Goal: Task Accomplishment & Management: Manage account settings

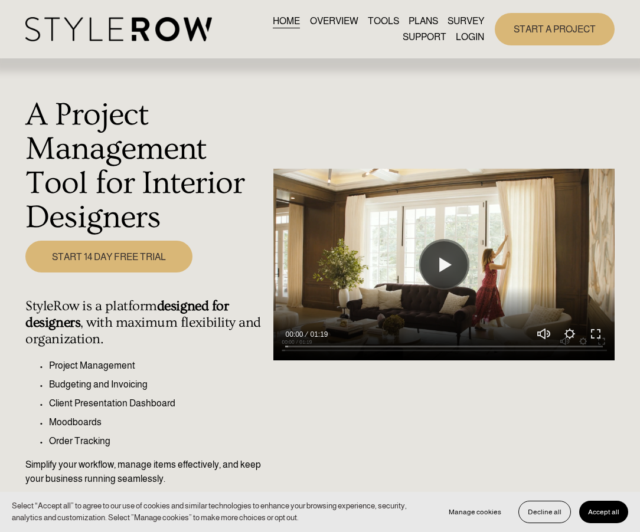
click at [471, 36] on link "LOGIN" at bounding box center [469, 37] width 28 height 16
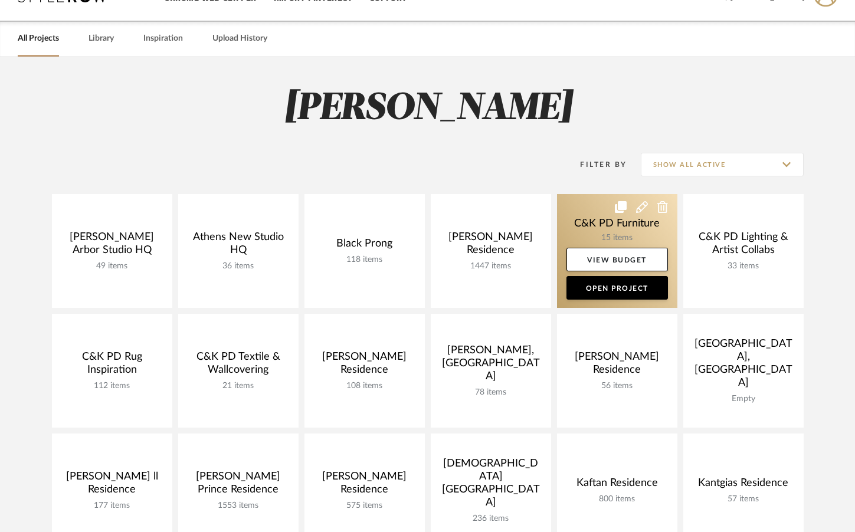
scroll to position [36, 0]
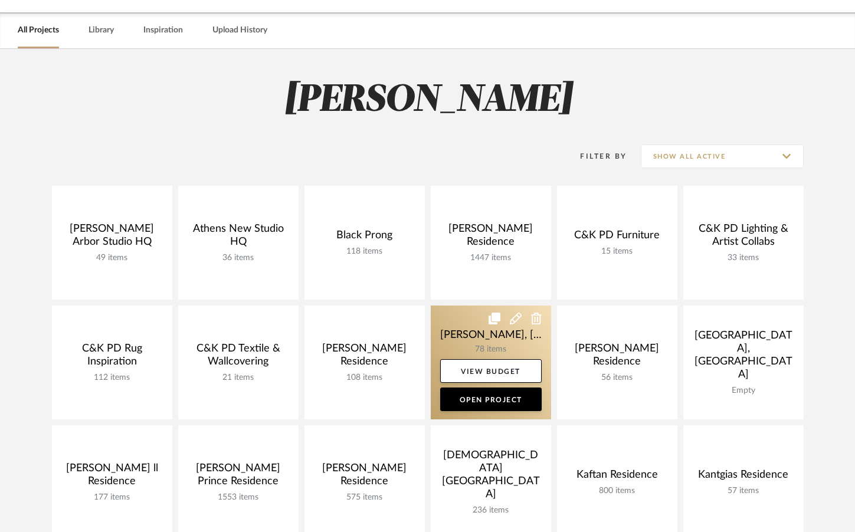
click at [475, 337] on link at bounding box center [491, 363] width 120 height 114
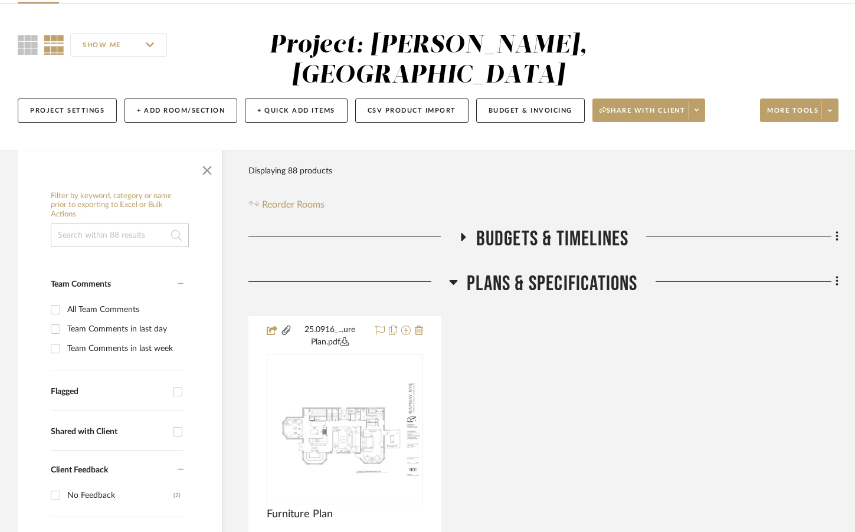
scroll to position [89, 0]
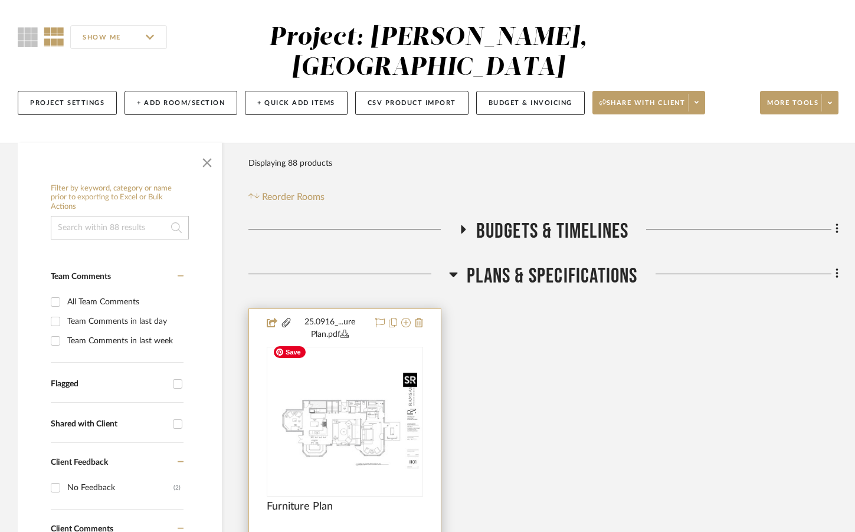
click at [0, 0] on img at bounding box center [0, 0] width 0 height 0
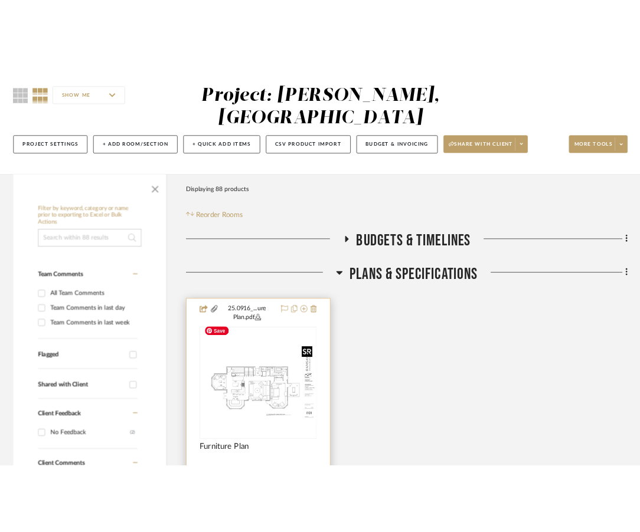
scroll to position [0, 0]
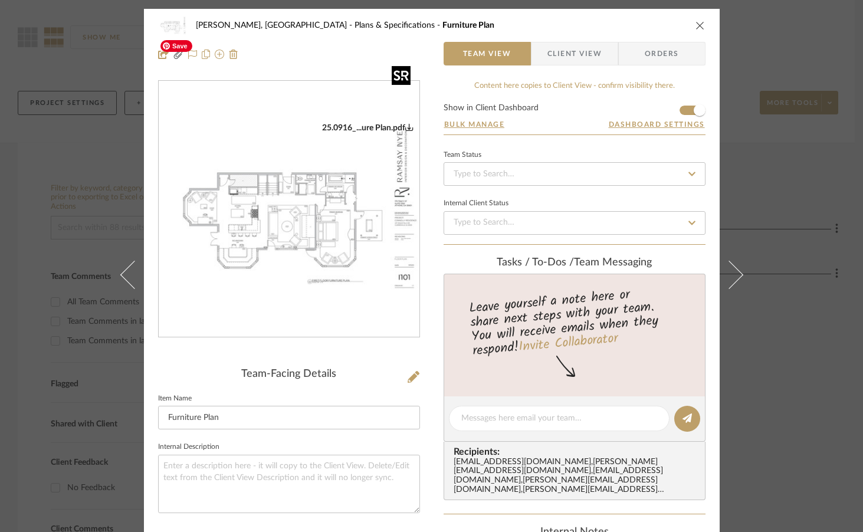
click at [341, 238] on img "0" at bounding box center [289, 210] width 261 height 174
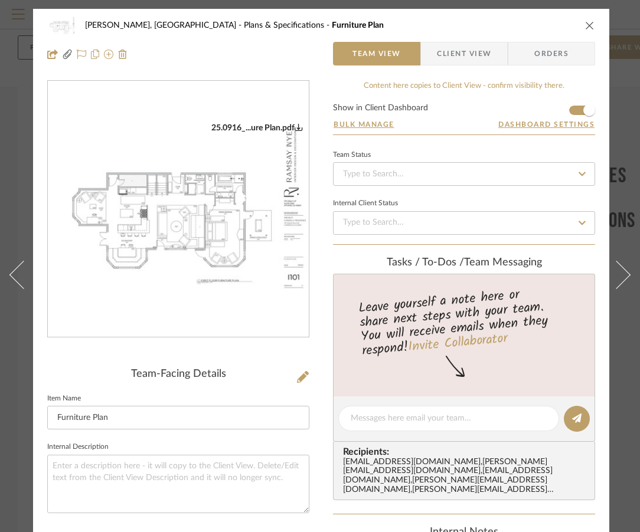
click at [589, 22] on icon "close" at bounding box center [589, 25] width 9 height 9
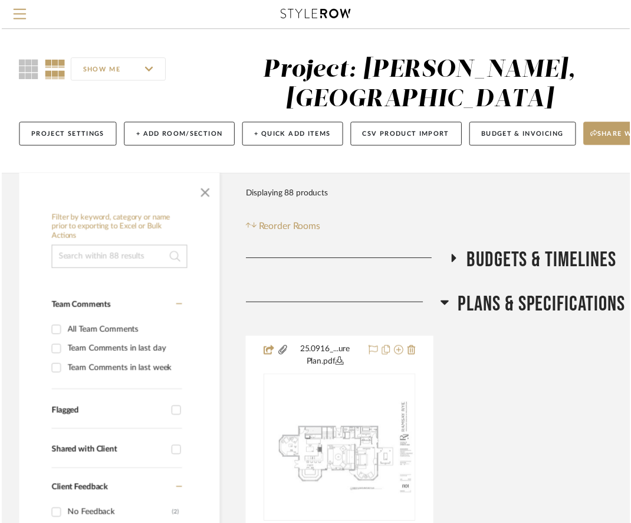
scroll to position [89, 0]
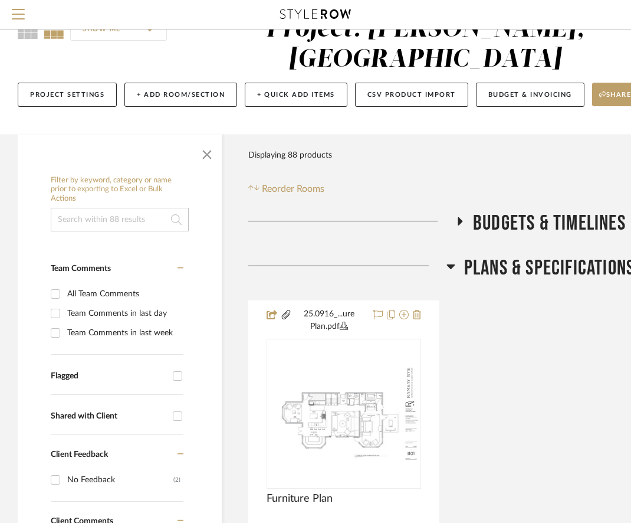
scroll to position [36, 0]
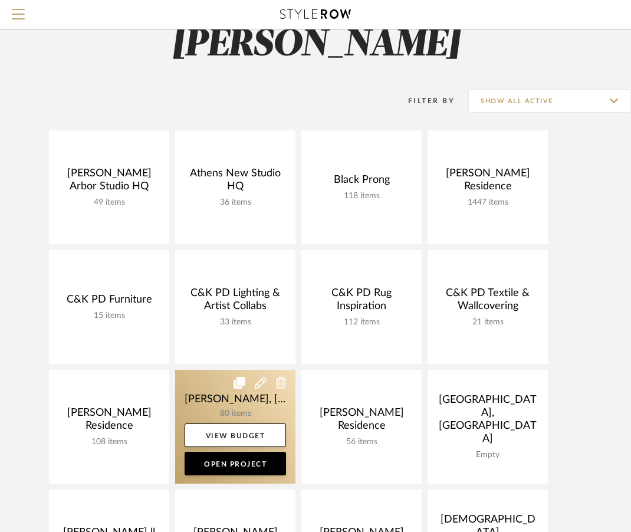
click at [222, 391] on link at bounding box center [235, 427] width 120 height 114
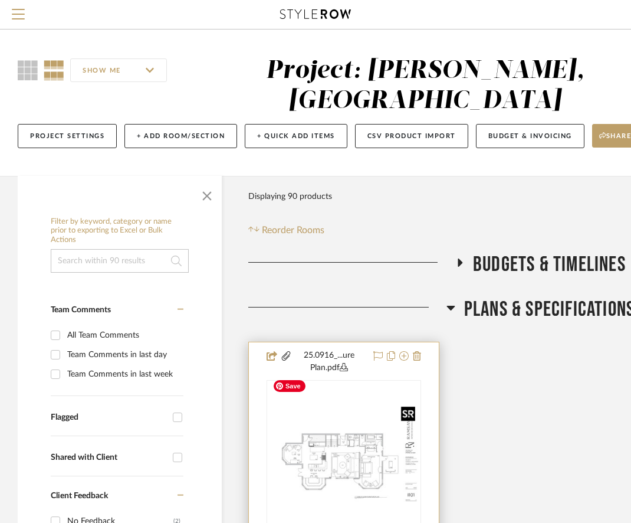
click at [331, 431] on div at bounding box center [344, 455] width 155 height 150
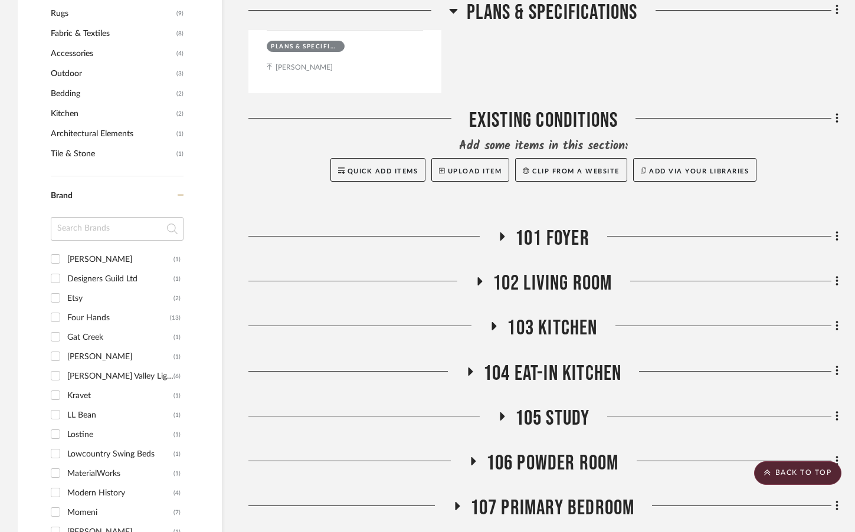
scroll to position [871, 0]
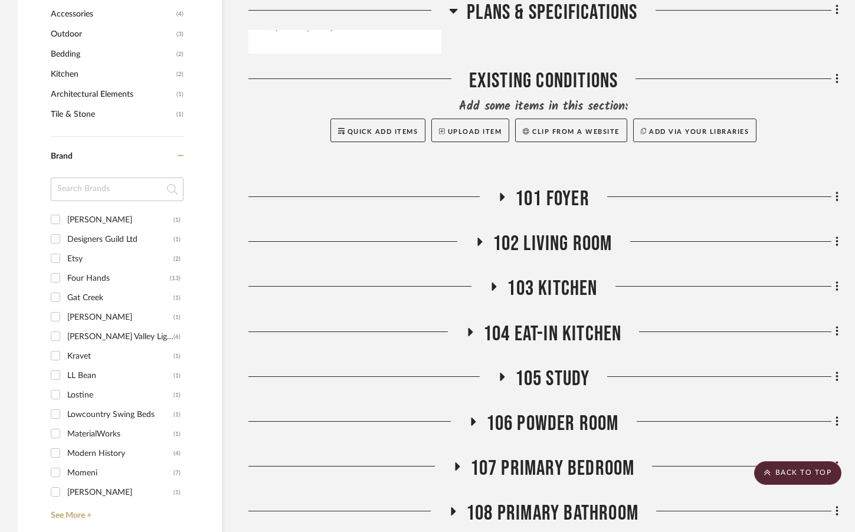
click at [512, 231] on span "102 Living Room" at bounding box center [553, 243] width 120 height 25
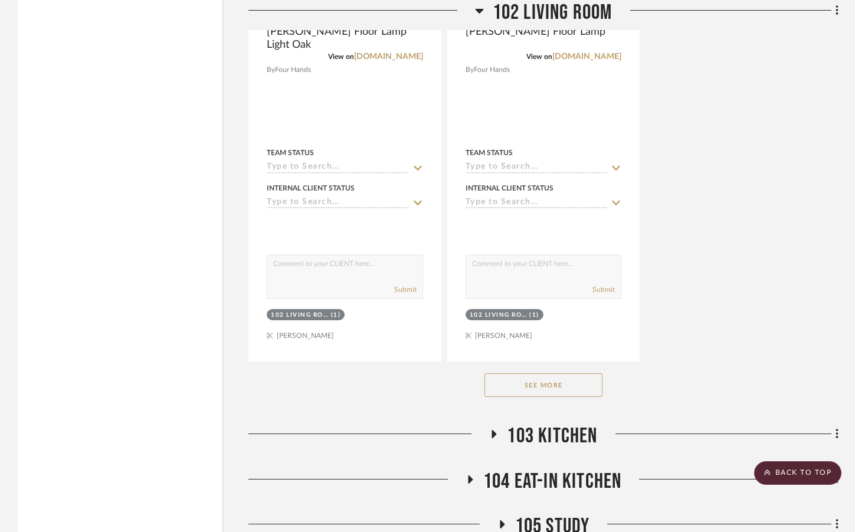
scroll to position [2366, 0]
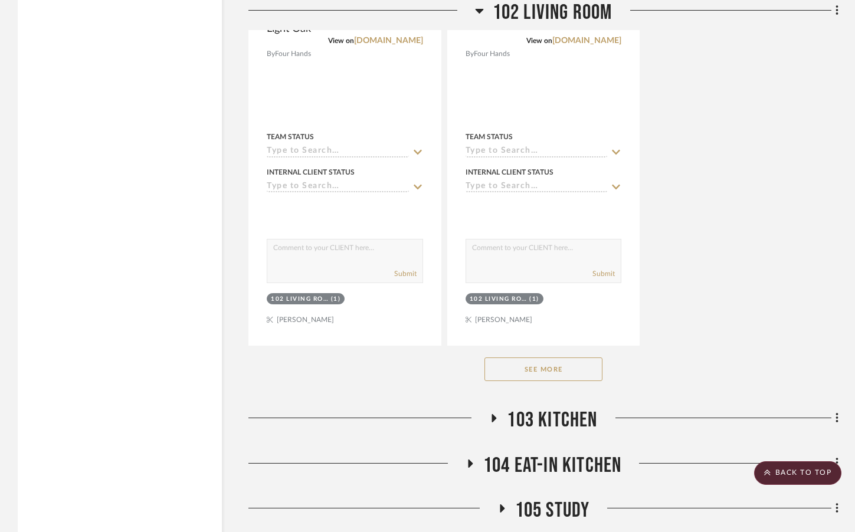
click at [564, 358] on button "See More" at bounding box center [543, 370] width 118 height 24
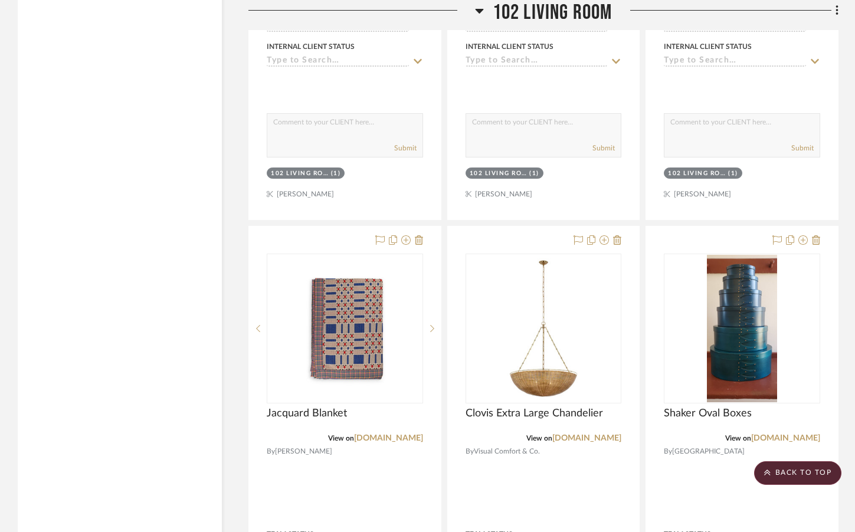
scroll to position [5121, 0]
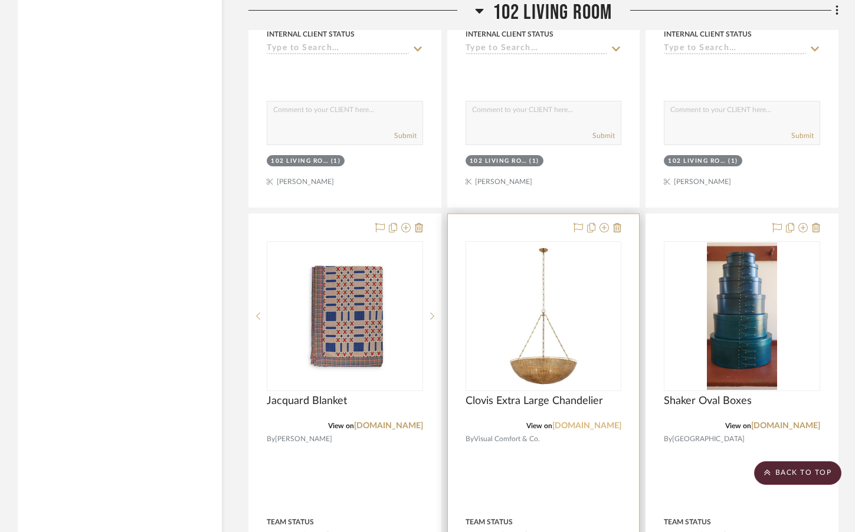
click at [581, 422] on link "[DOMAIN_NAME]" at bounding box center [586, 426] width 69 height 8
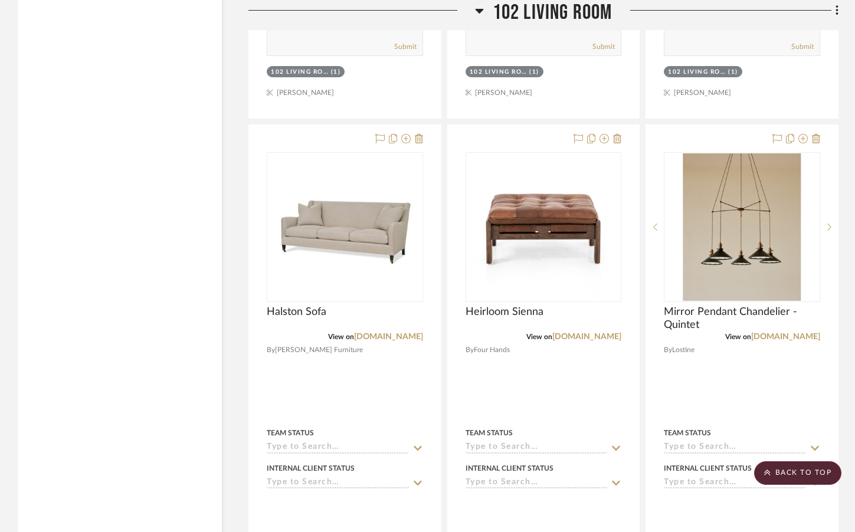
scroll to position [4685, 0]
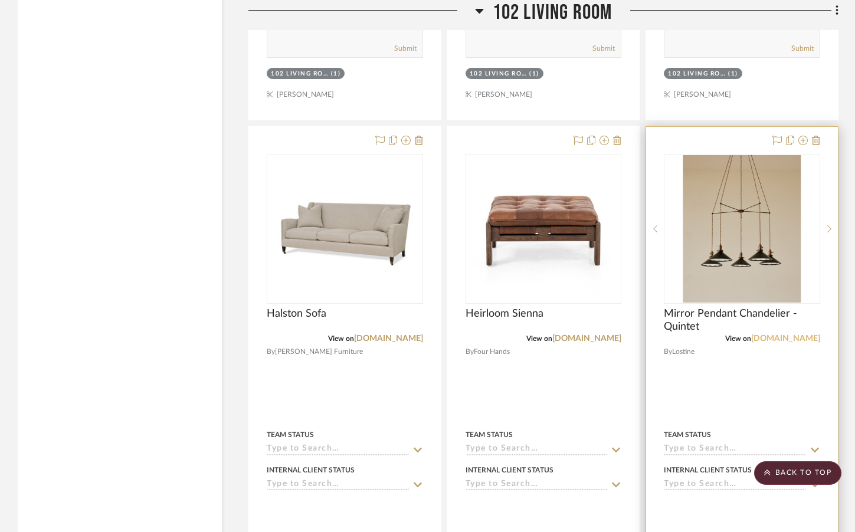
click at [639, 335] on link "lostine.com" at bounding box center [785, 339] width 69 height 8
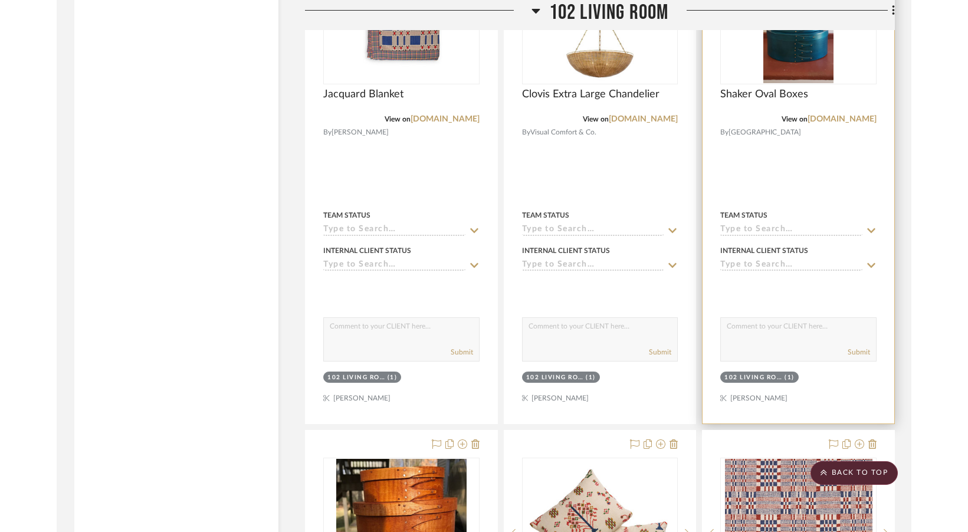
scroll to position [5418, 0]
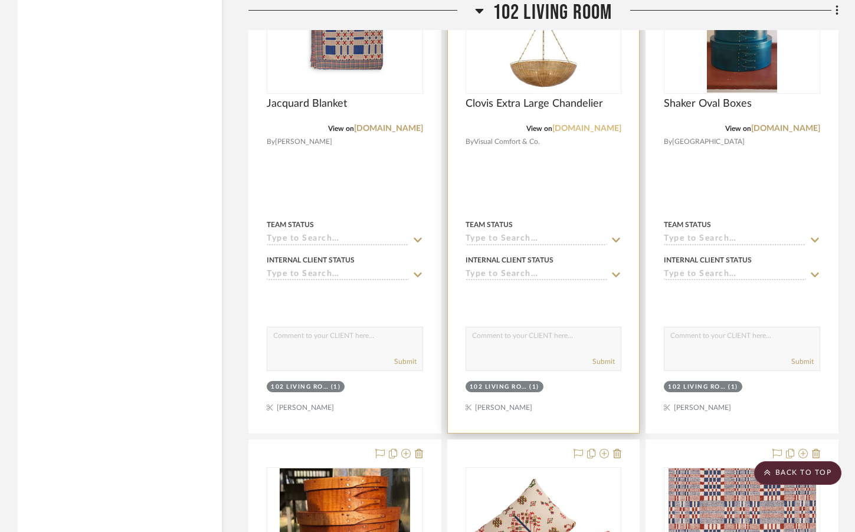
click at [589, 124] on link "[DOMAIN_NAME]" at bounding box center [586, 128] width 69 height 8
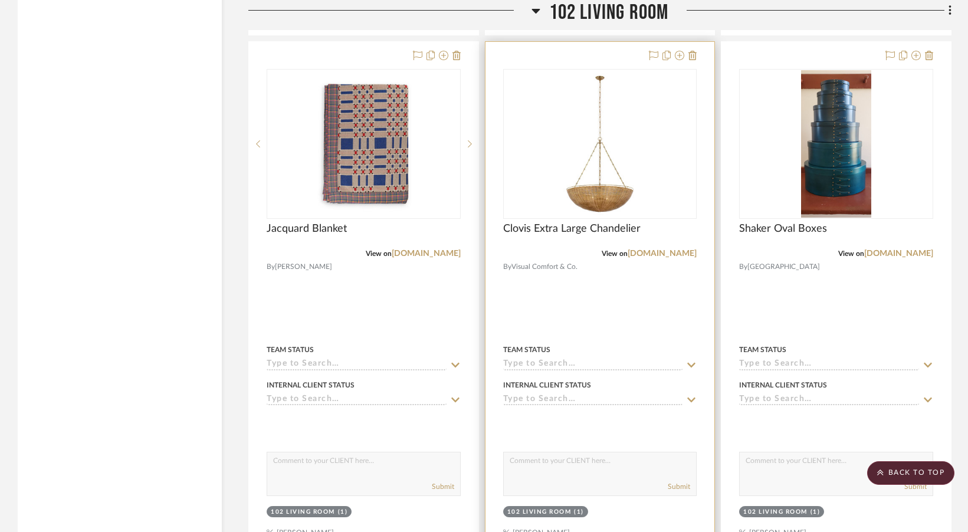
scroll to position [5281, 0]
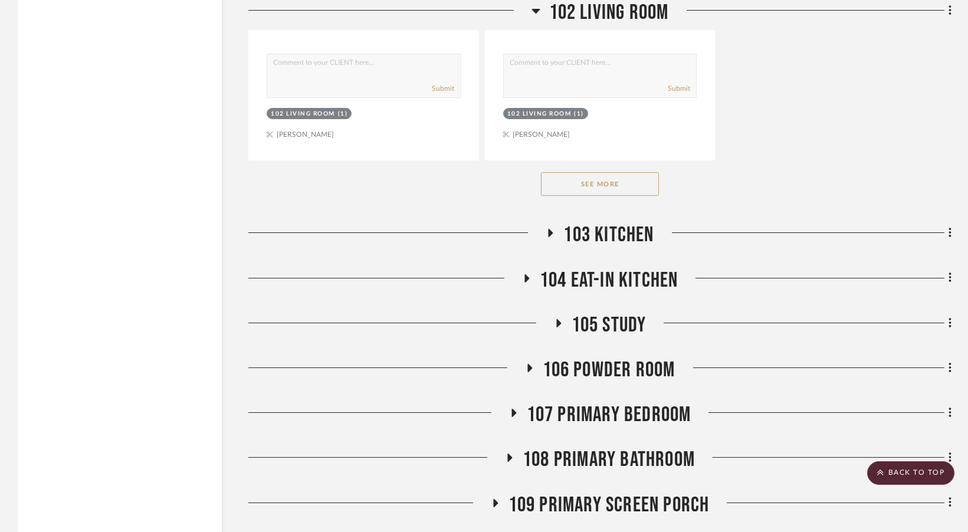
scroll to position [2542, 0]
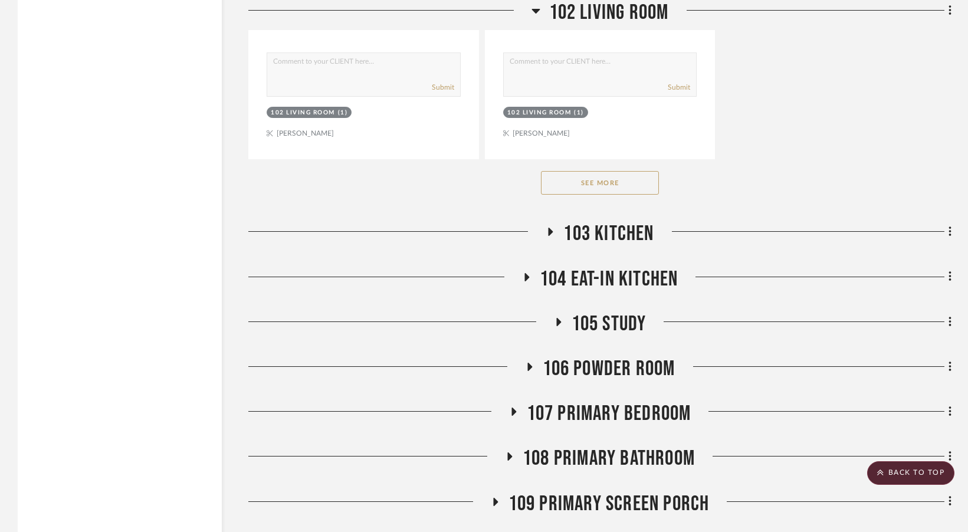
click at [614, 312] on span "105 Study" at bounding box center [609, 324] width 75 height 25
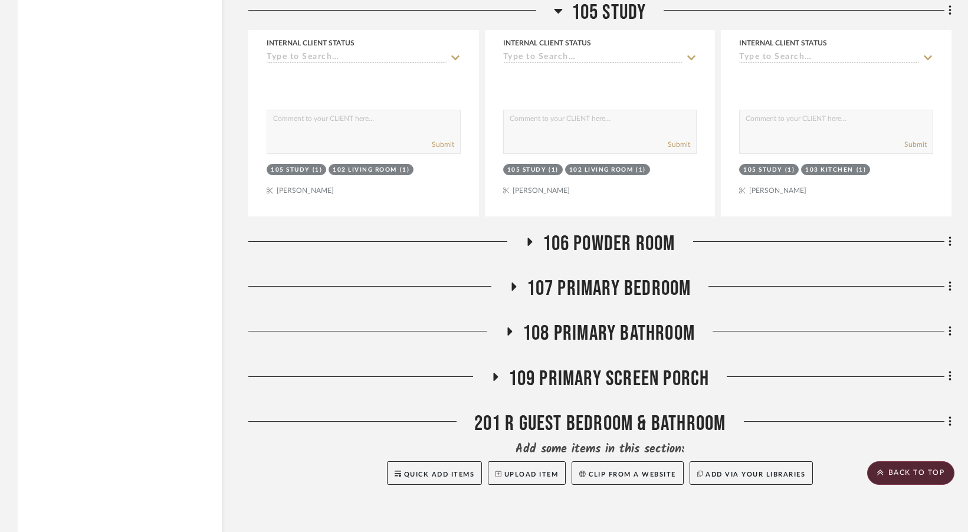
scroll to position [3724, 0]
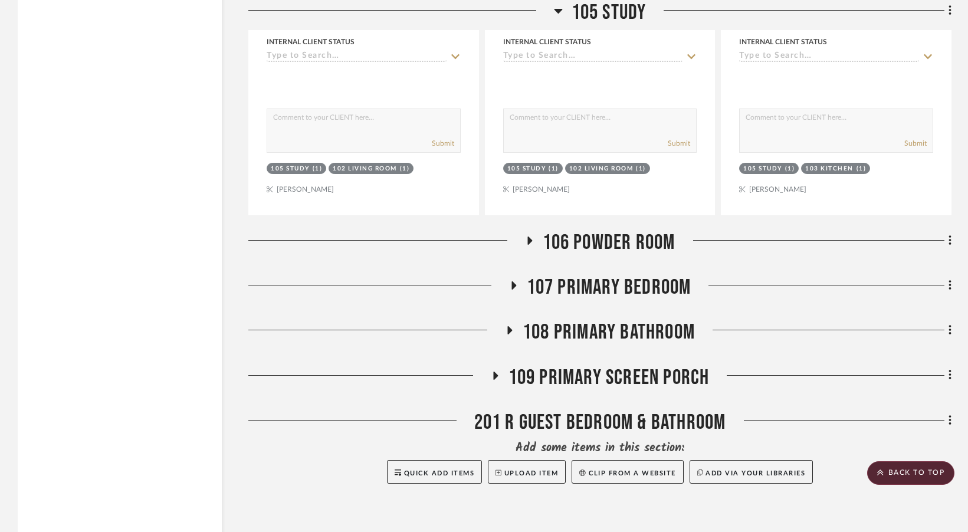
click at [568, 275] on span "107 Primary Bedroom" at bounding box center [609, 287] width 165 height 25
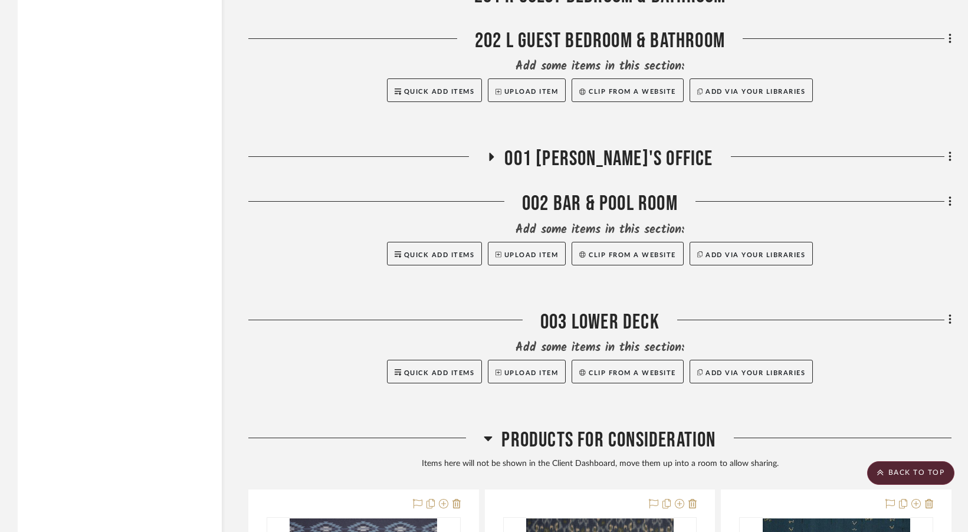
scroll to position [5281, 0]
click at [536, 147] on h3 "001 [PERSON_NAME]'s Office" at bounding box center [600, 159] width 226 height 25
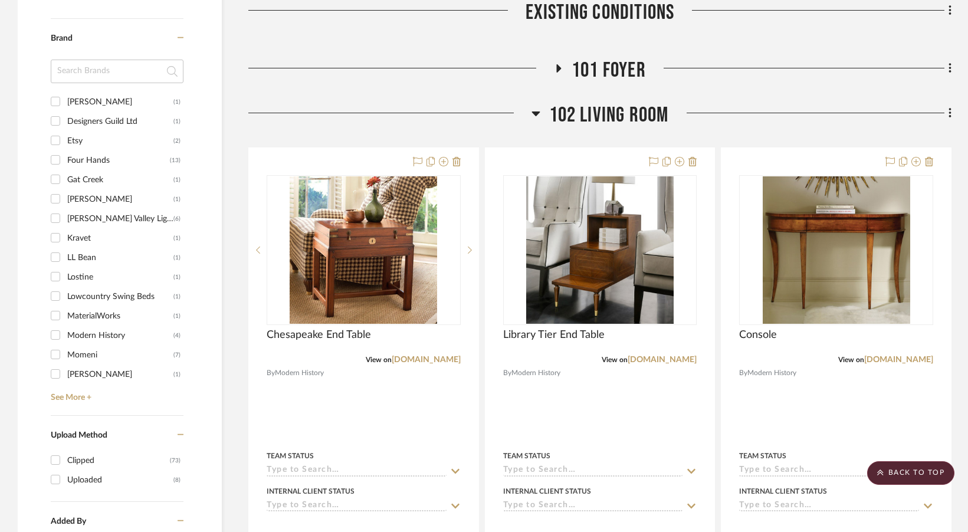
scroll to position [935, 0]
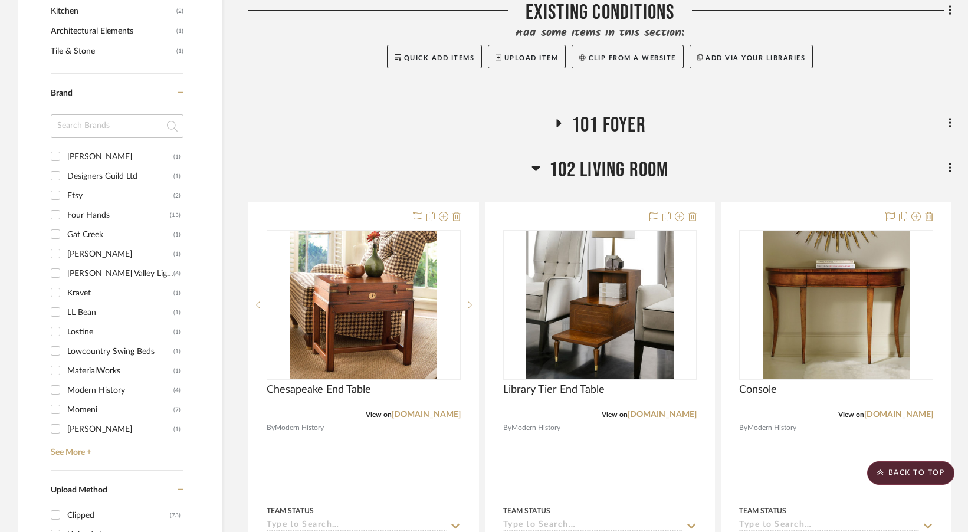
click at [574, 113] on span "101 Foyer" at bounding box center [609, 125] width 74 height 25
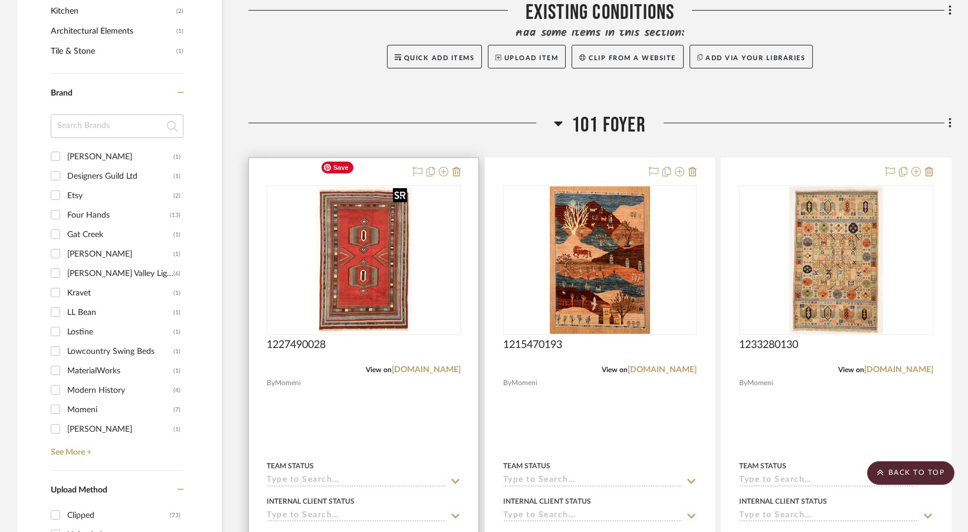
click at [0, 0] on img at bounding box center [0, 0] width 0 height 0
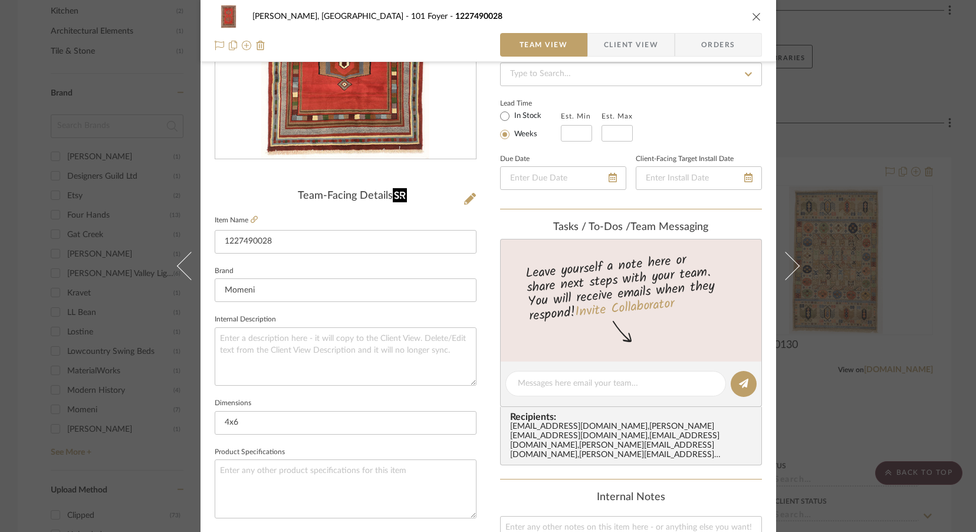
scroll to position [183, 0]
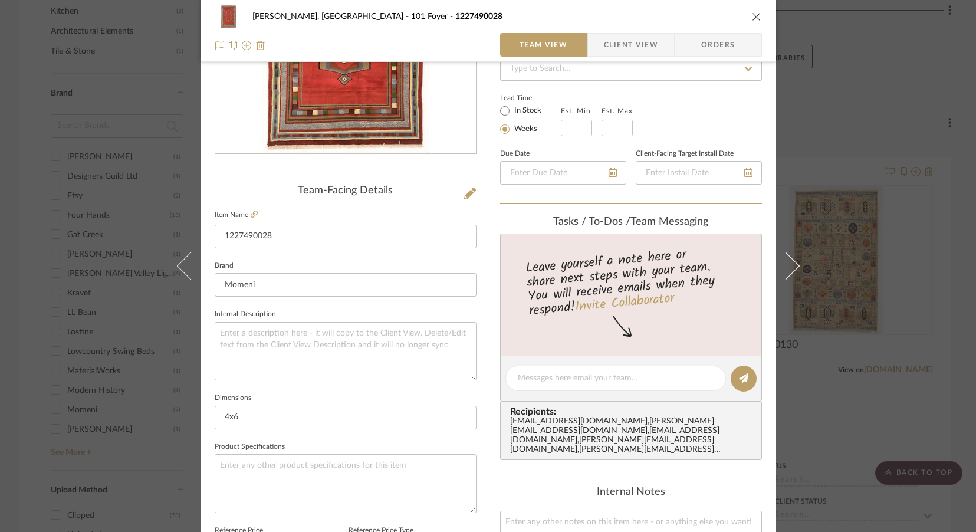
click at [752, 16] on icon "close" at bounding box center [756, 16] width 9 height 9
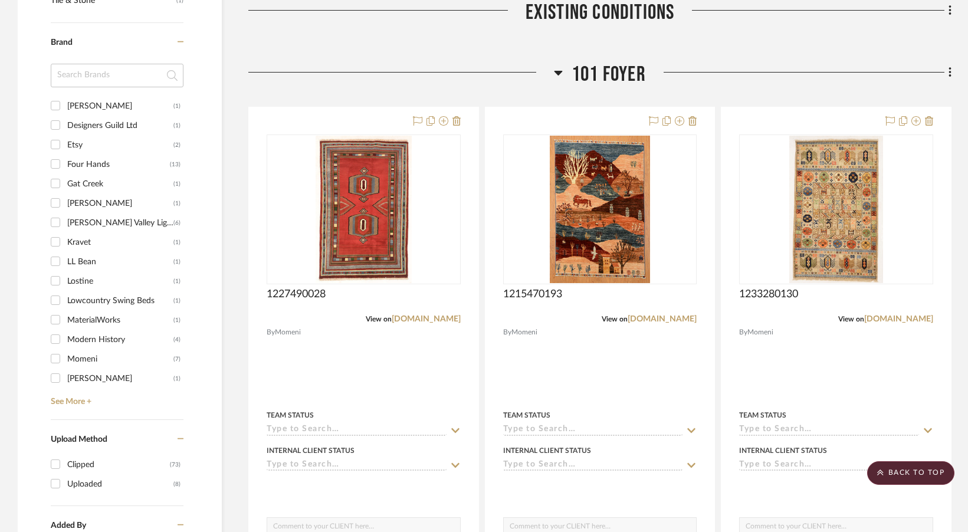
scroll to position [988, 0]
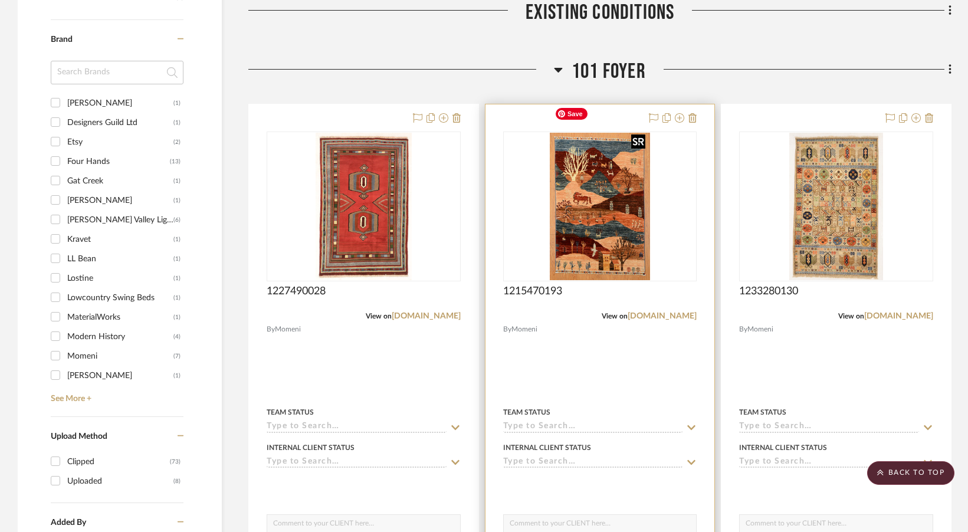
click at [611, 209] on img "0" at bounding box center [600, 207] width 100 height 148
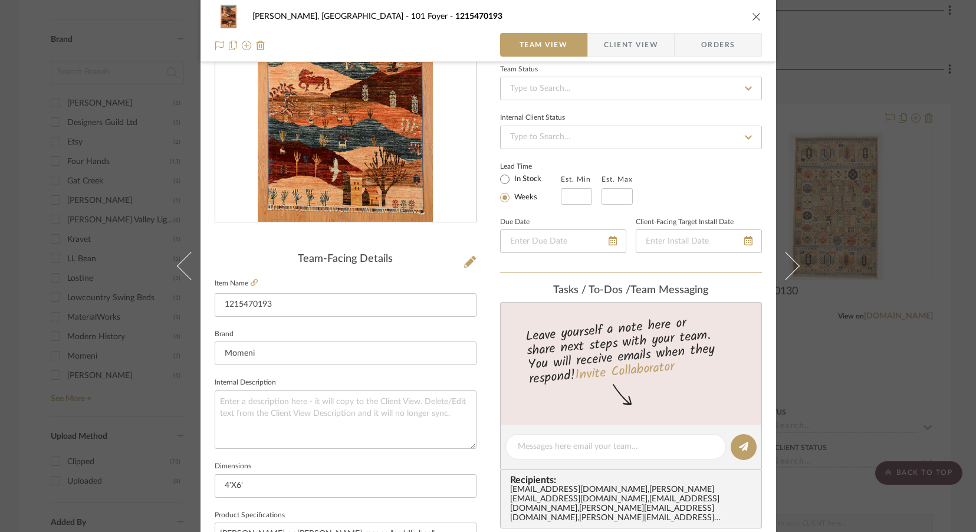
scroll to position [238, 0]
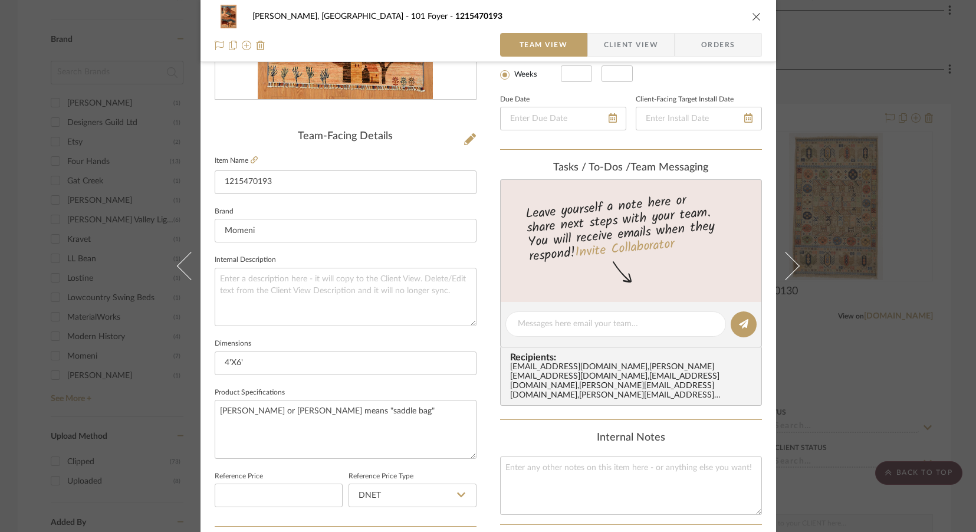
click at [756, 19] on icon "close" at bounding box center [756, 16] width 9 height 9
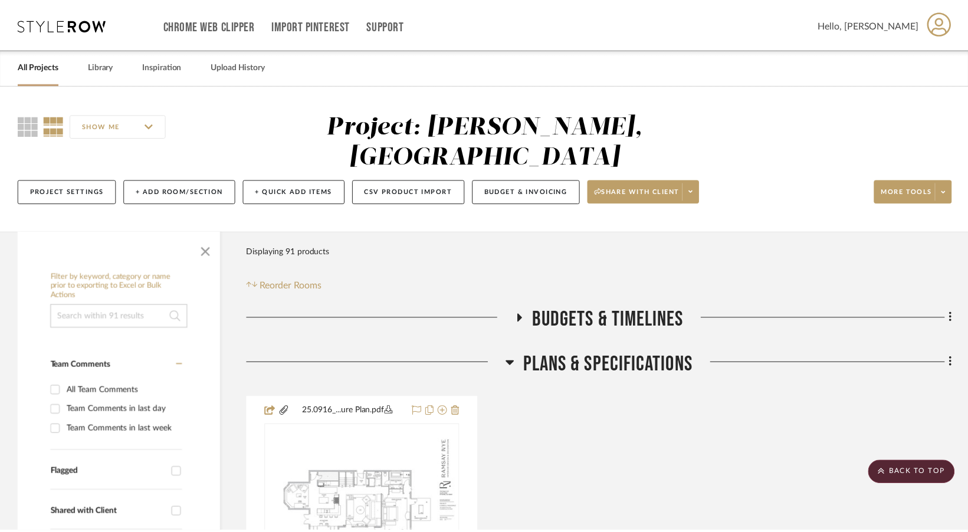
scroll to position [988, 0]
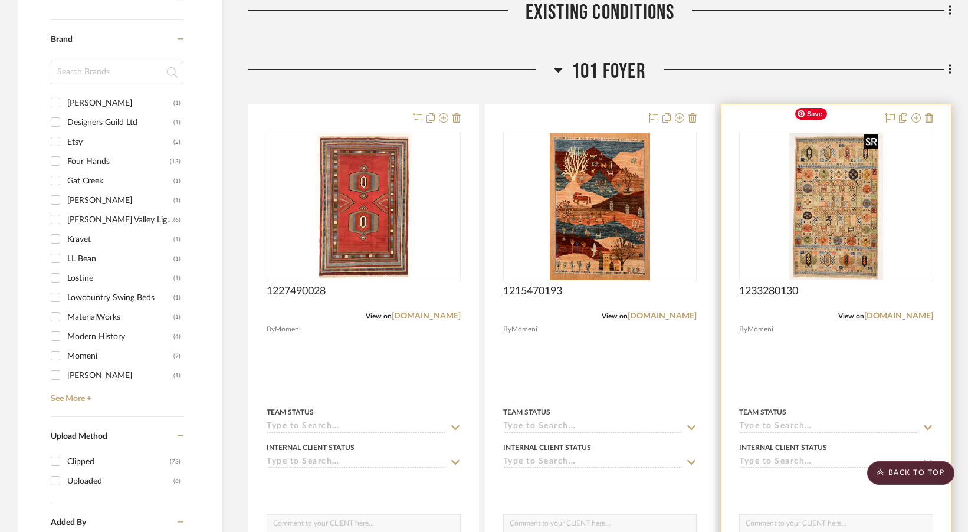
click at [854, 161] on img "0" at bounding box center [836, 207] width 94 height 148
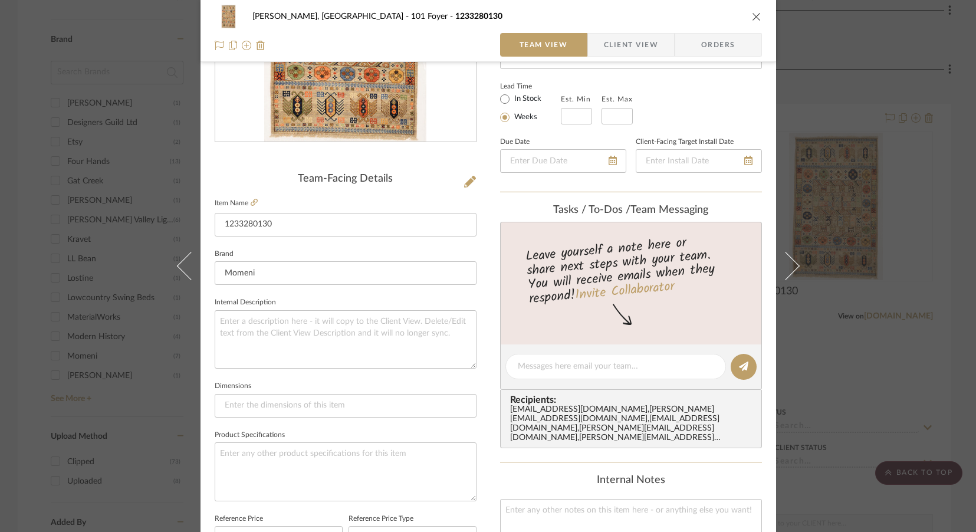
scroll to position [0, 0]
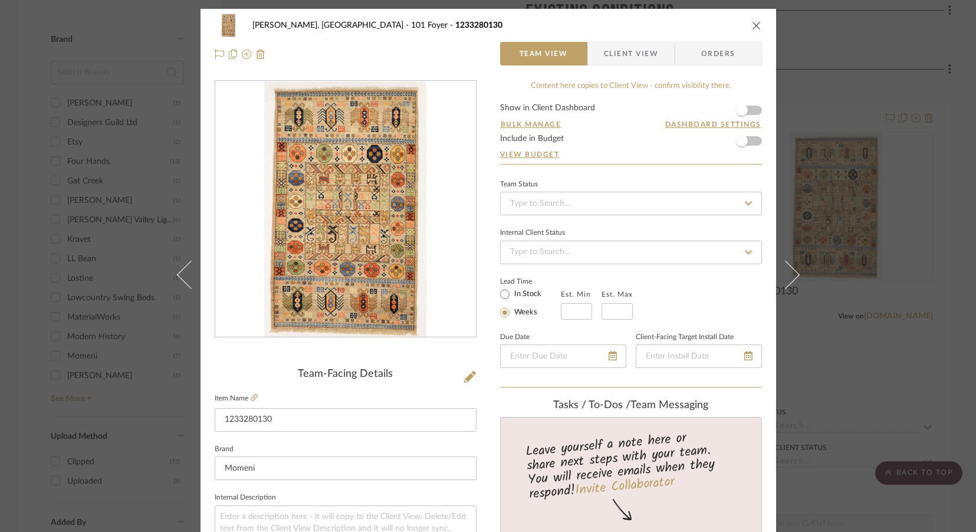
click at [752, 21] on icon "close" at bounding box center [756, 25] width 9 height 9
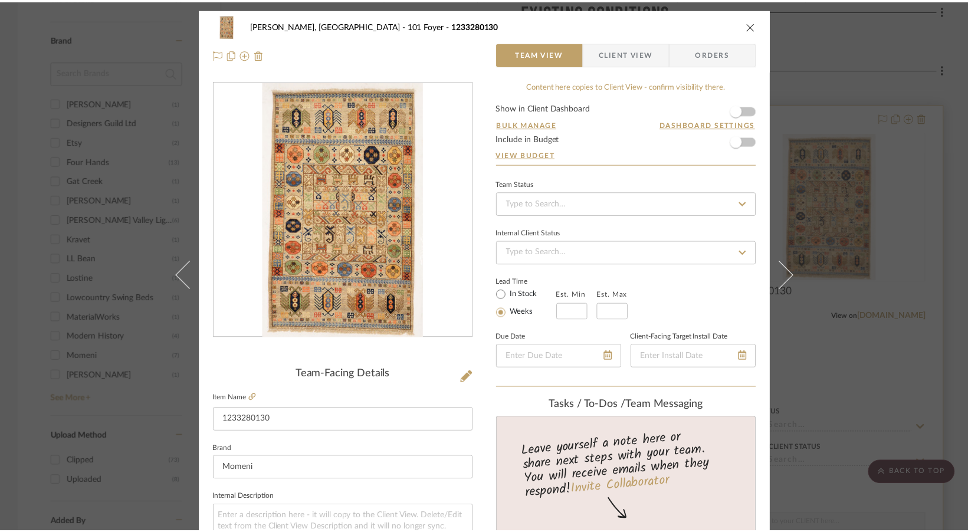
scroll to position [988, 0]
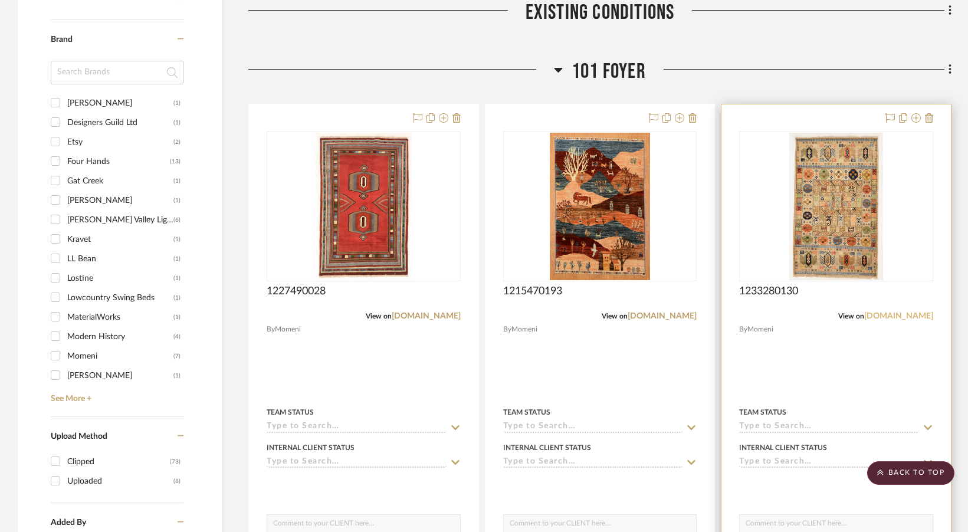
click at [888, 312] on link "[DOMAIN_NAME]" at bounding box center [898, 316] width 69 height 8
click at [845, 224] on img "0" at bounding box center [836, 207] width 94 height 148
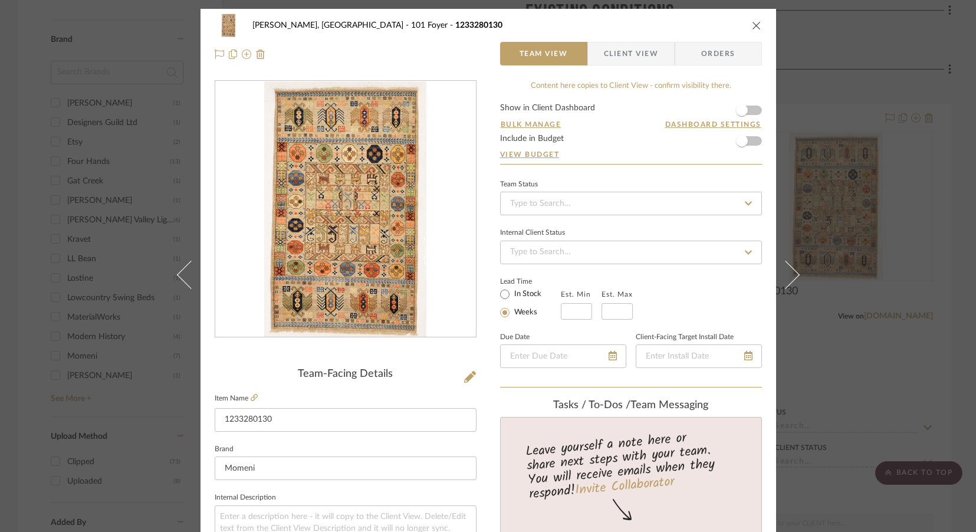
scroll to position [134, 0]
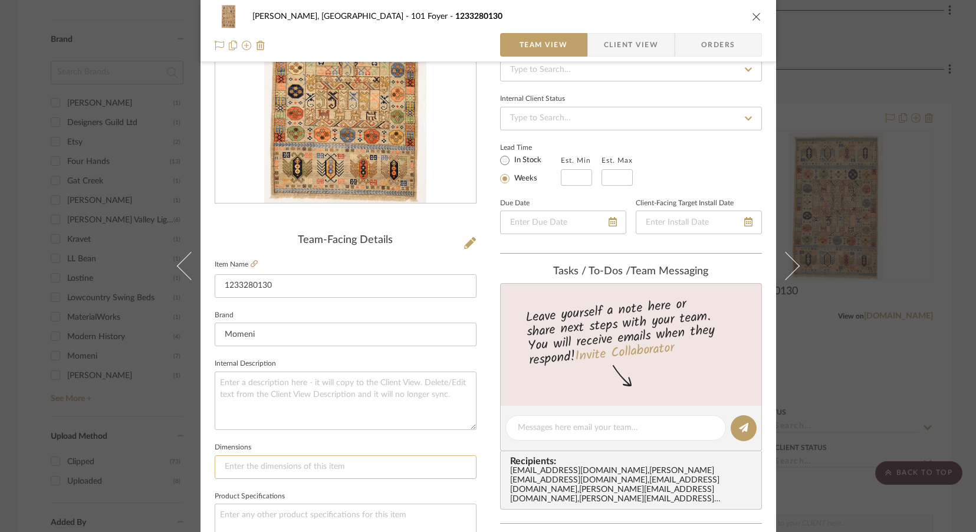
click at [250, 464] on input at bounding box center [346, 467] width 262 height 24
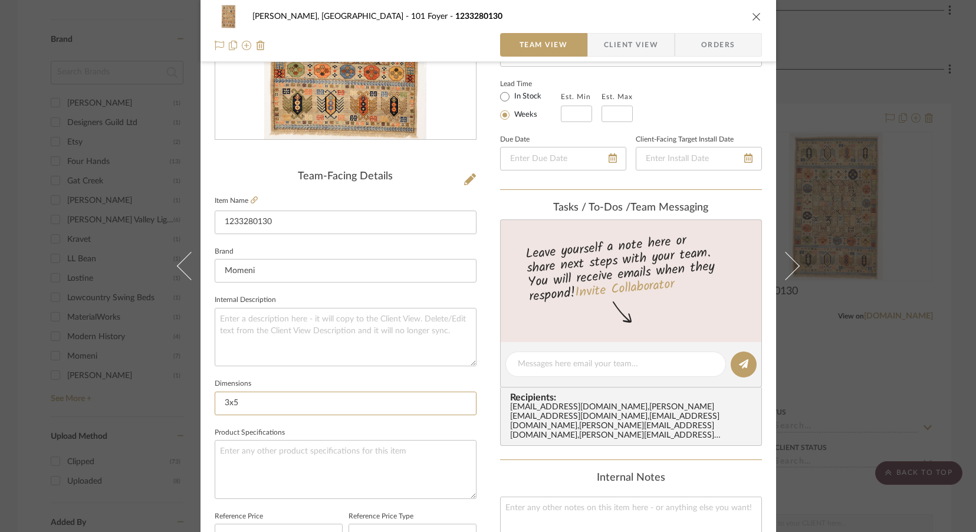
scroll to position [0, 0]
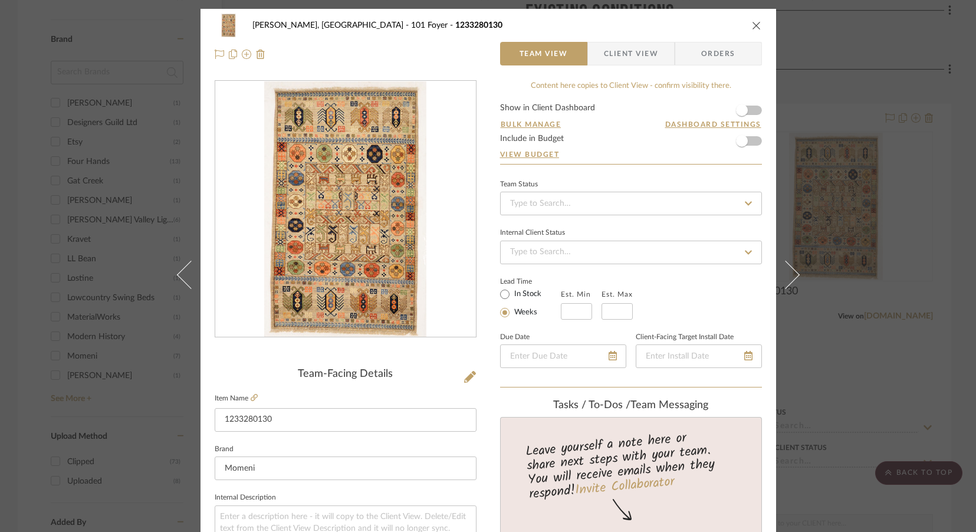
type input "3x5"
click at [752, 25] on icon "close" at bounding box center [756, 25] width 9 height 9
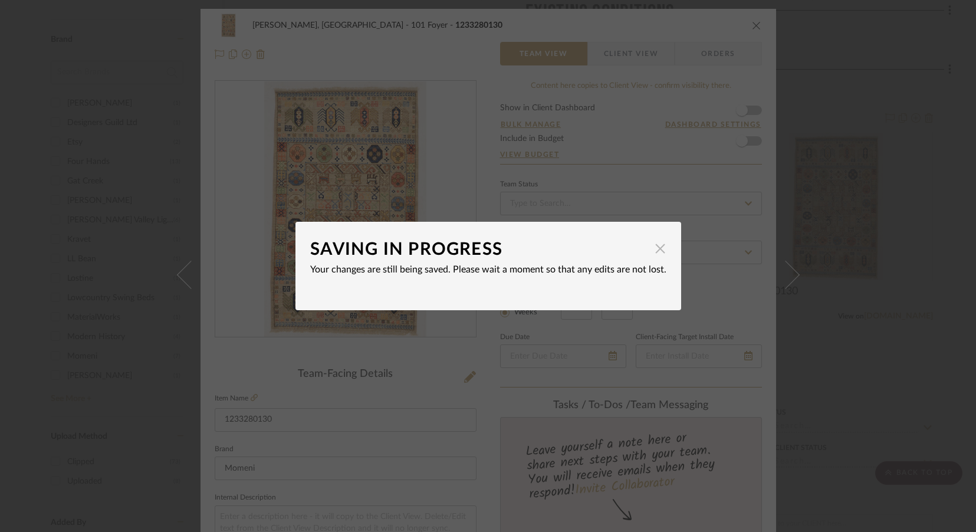
click at [653, 242] on span "button" at bounding box center [661, 249] width 24 height 24
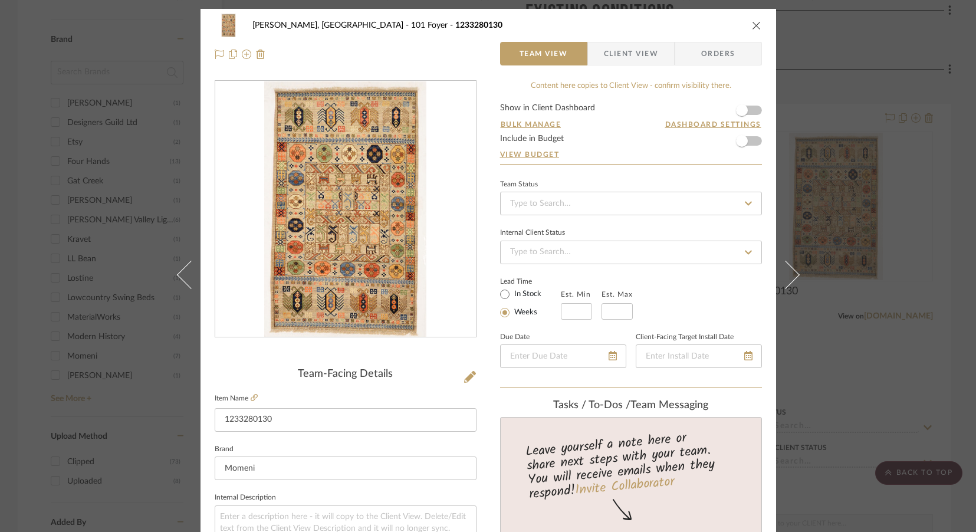
click at [752, 27] on icon "close" at bounding box center [756, 25] width 9 height 9
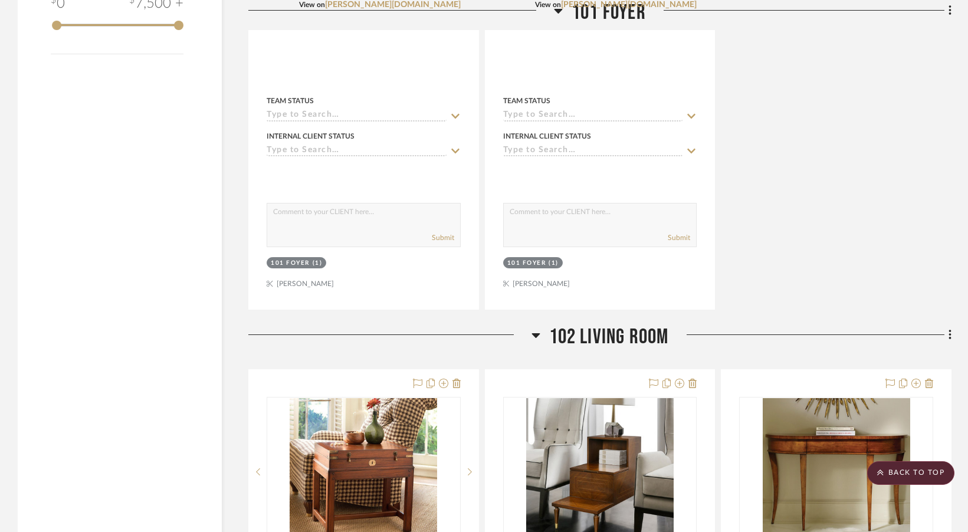
scroll to position [1838, 0]
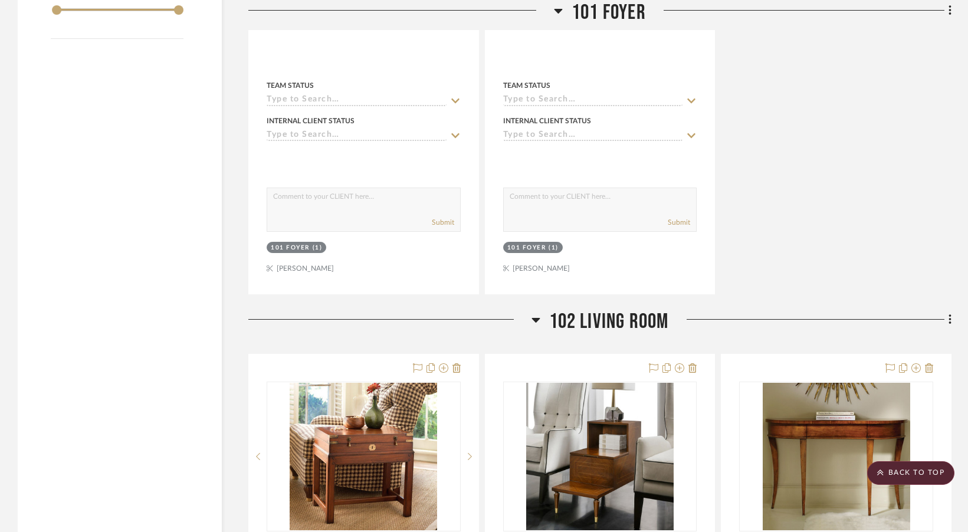
click at [556, 10] on icon at bounding box center [559, 11] width 8 height 5
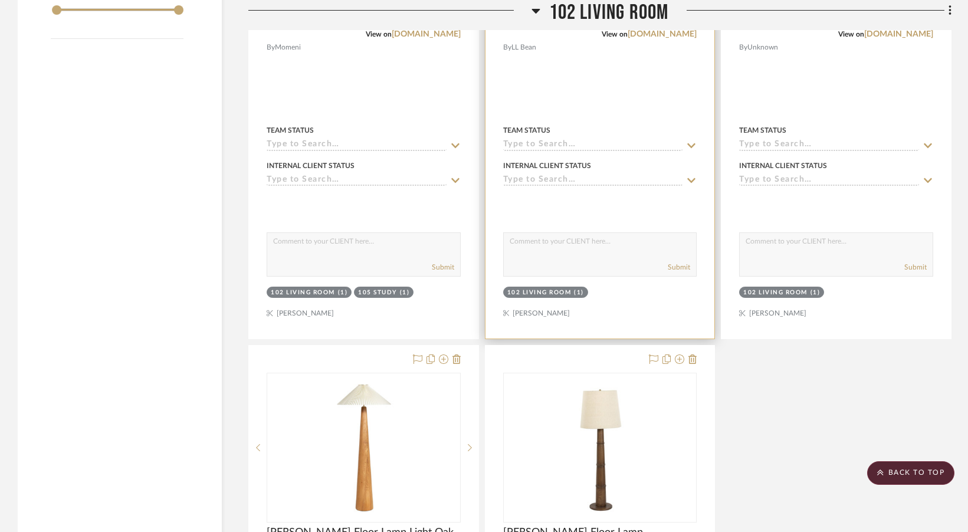
click at [536, 29] on div "View on [DOMAIN_NAME]" at bounding box center [600, 34] width 194 height 11
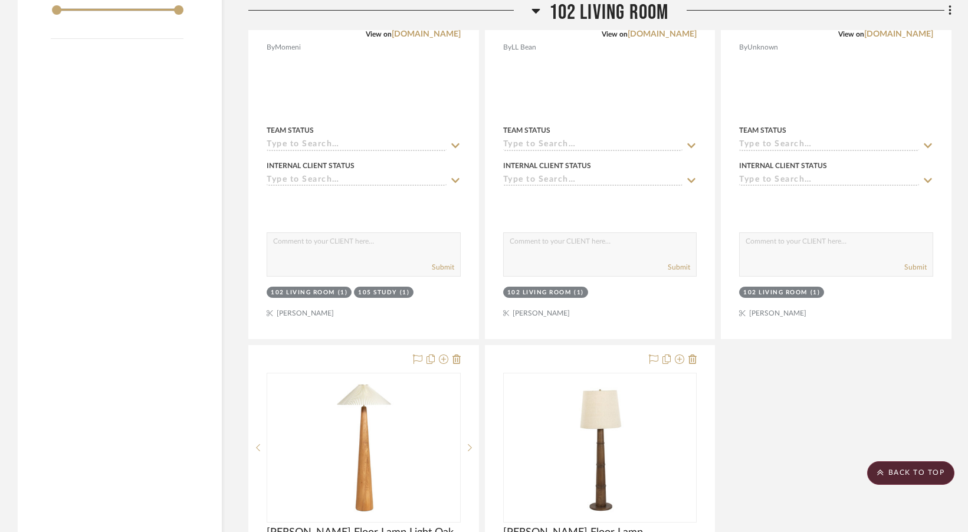
click at [534, 12] on icon at bounding box center [536, 11] width 8 height 5
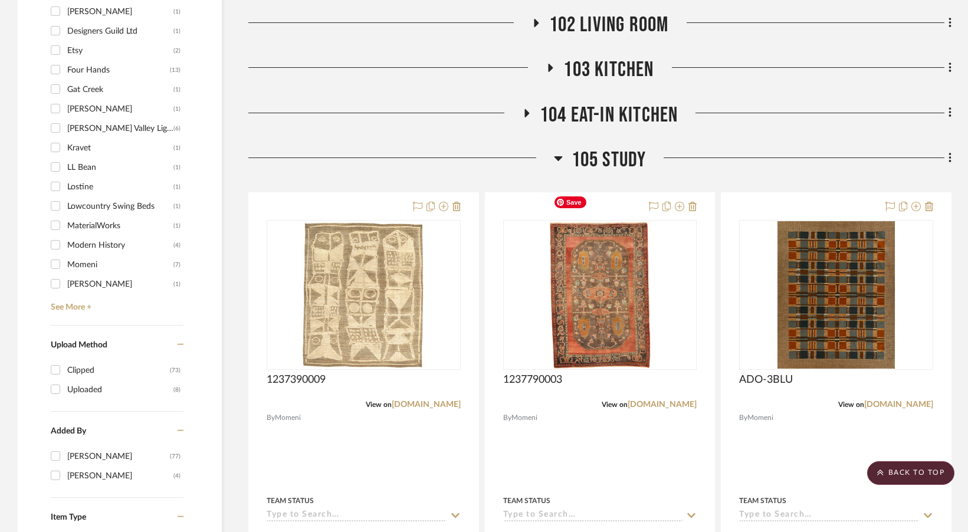
scroll to position [1074, 0]
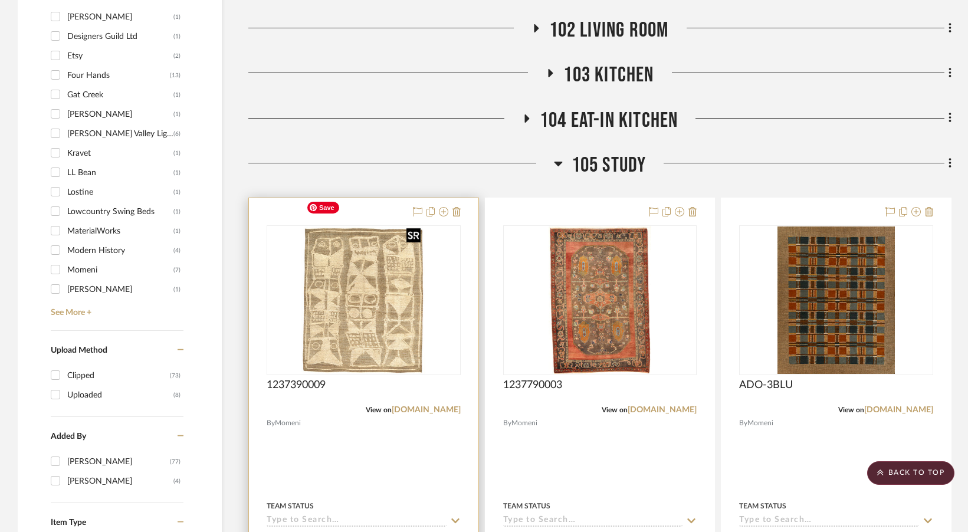
click at [389, 305] on img "0" at bounding box center [363, 301] width 124 height 148
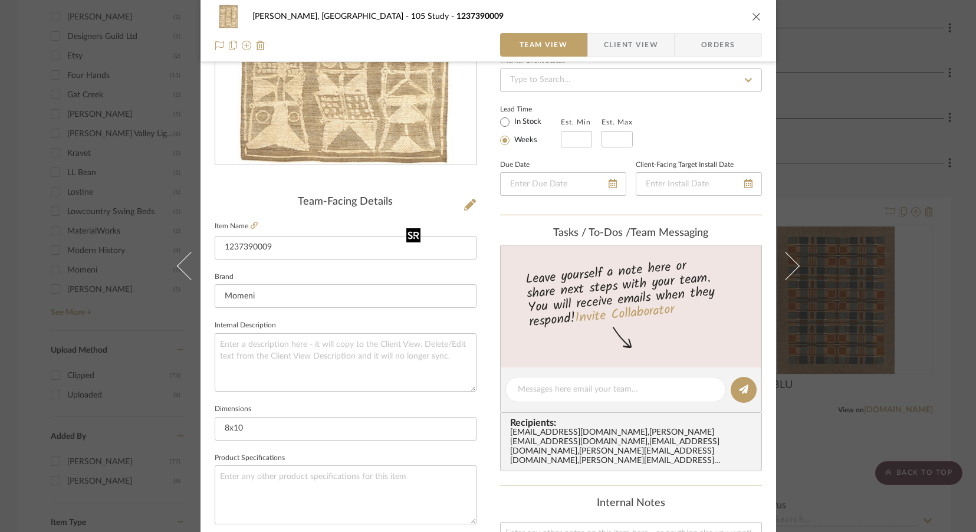
scroll to position [180, 0]
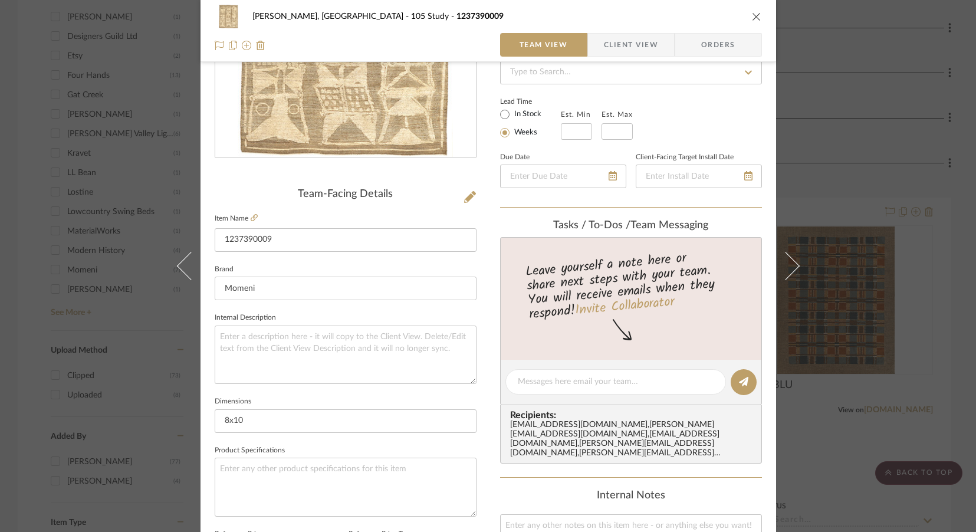
click at [753, 18] on icon "close" at bounding box center [756, 16] width 9 height 9
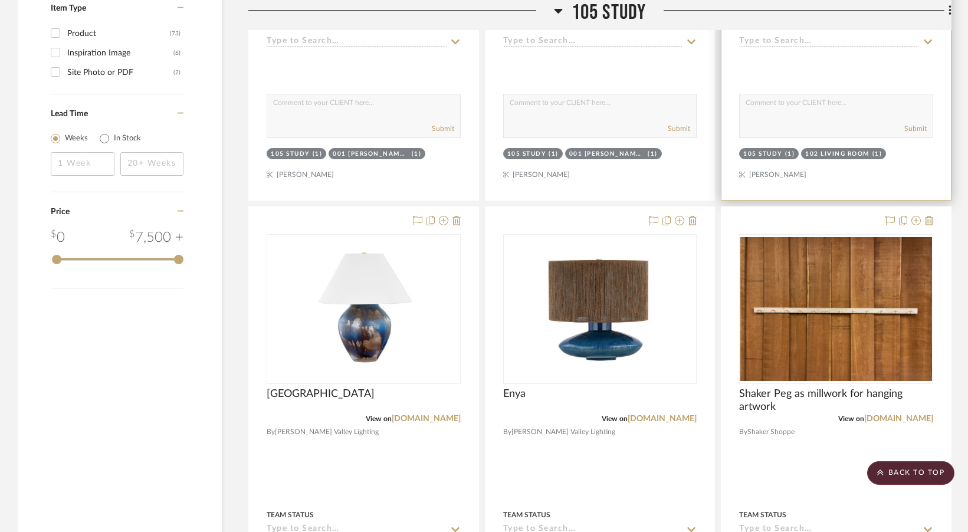
scroll to position [1589, 0]
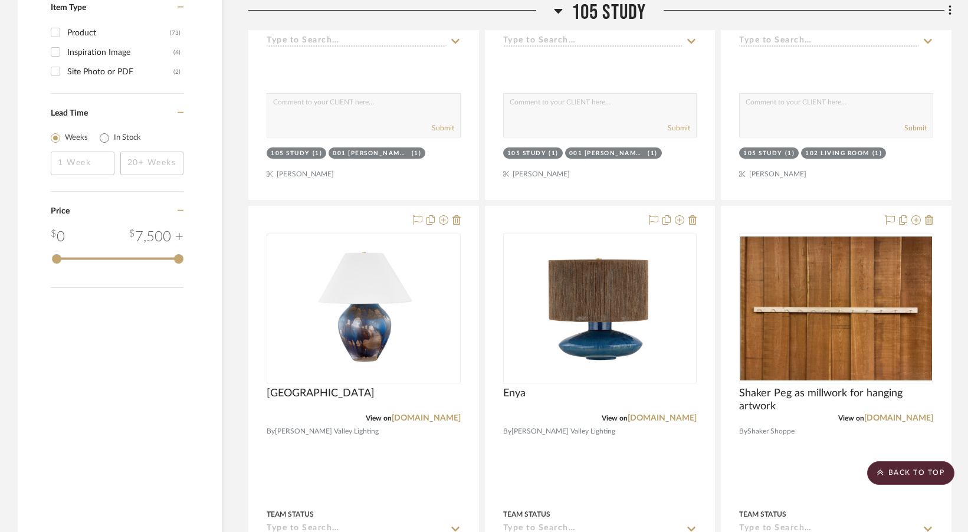
click at [561, 12] on icon at bounding box center [558, 11] width 9 height 14
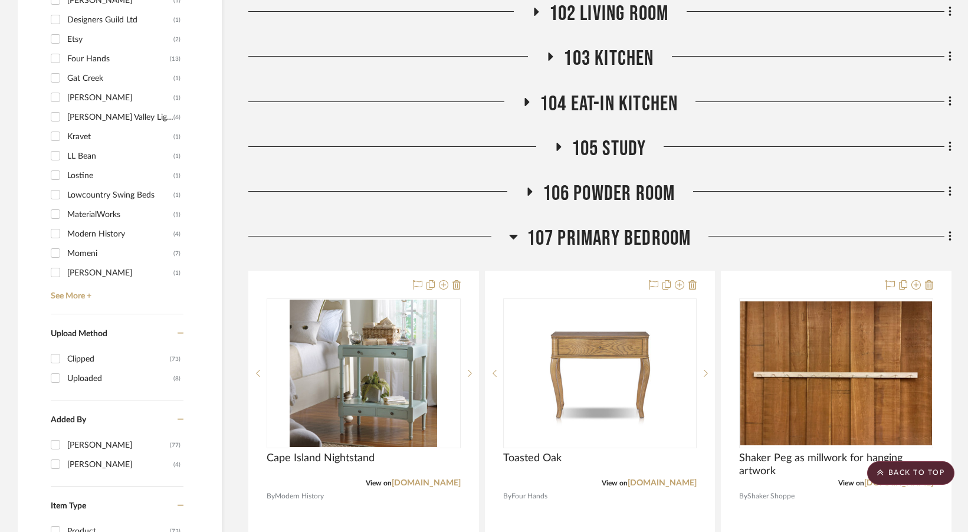
scroll to position [956, 0]
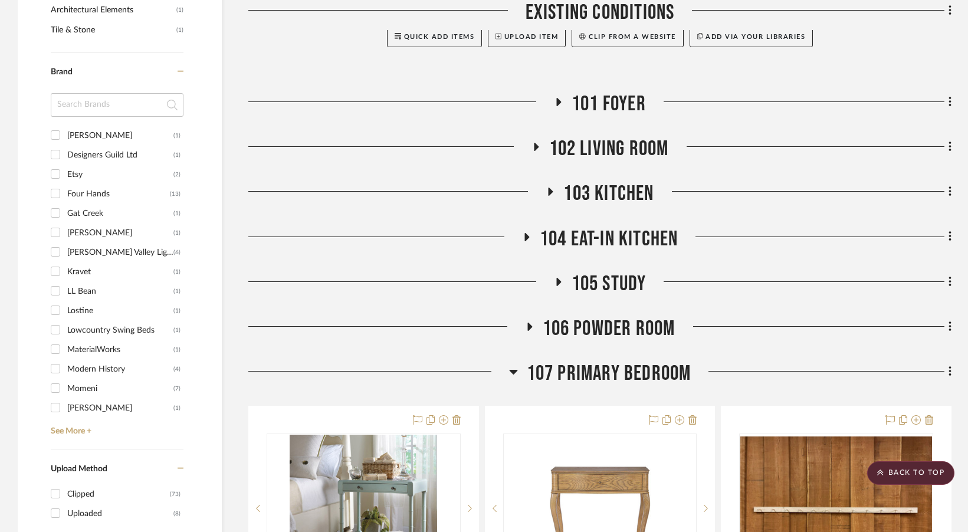
click at [589, 181] on span "103 Kitchen" at bounding box center [608, 193] width 90 height 25
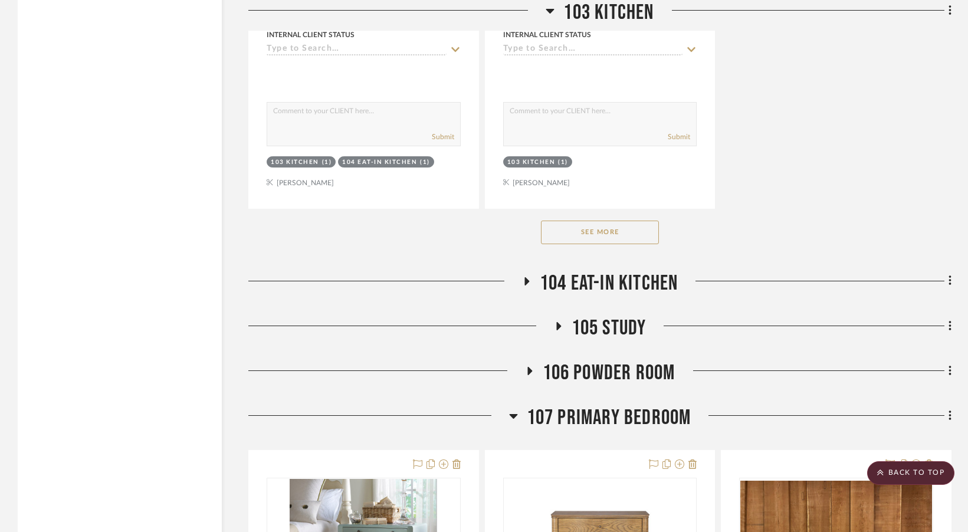
scroll to position [2551, 0]
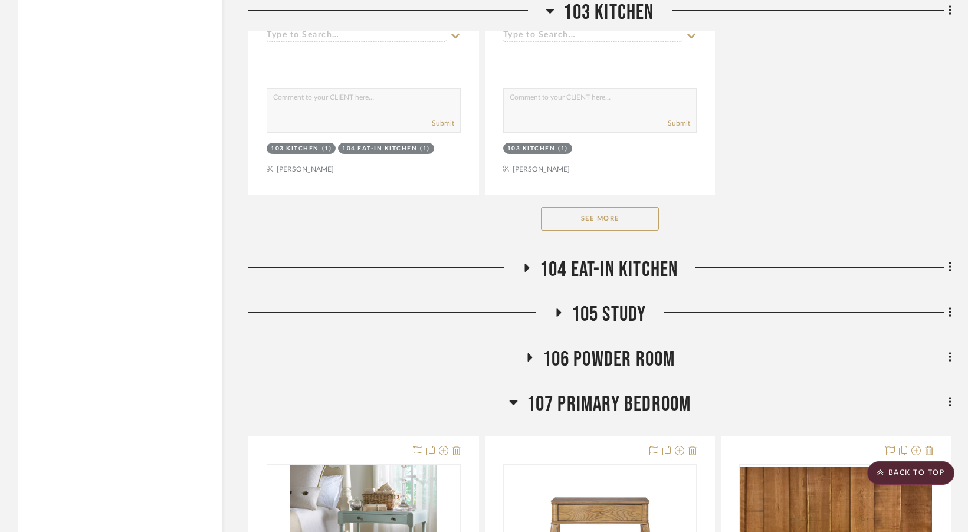
click at [609, 207] on button "See More" at bounding box center [600, 219] width 118 height 24
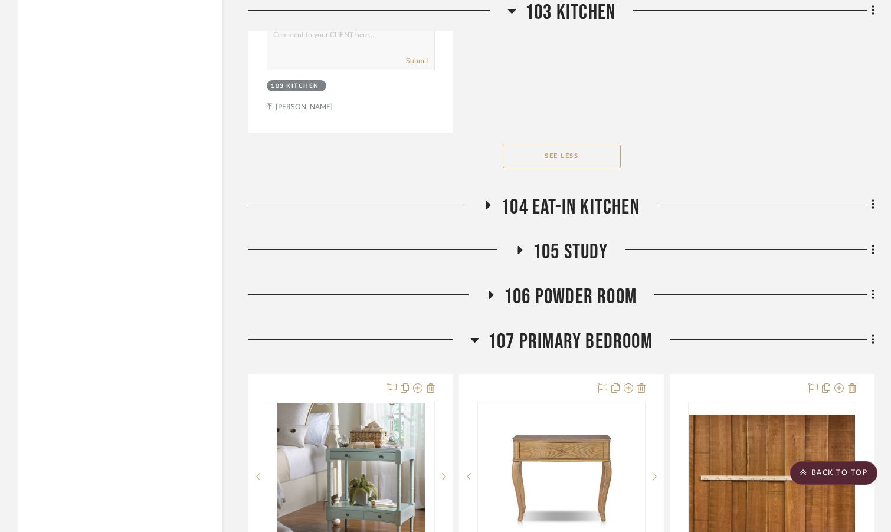
scroll to position [3672, 0]
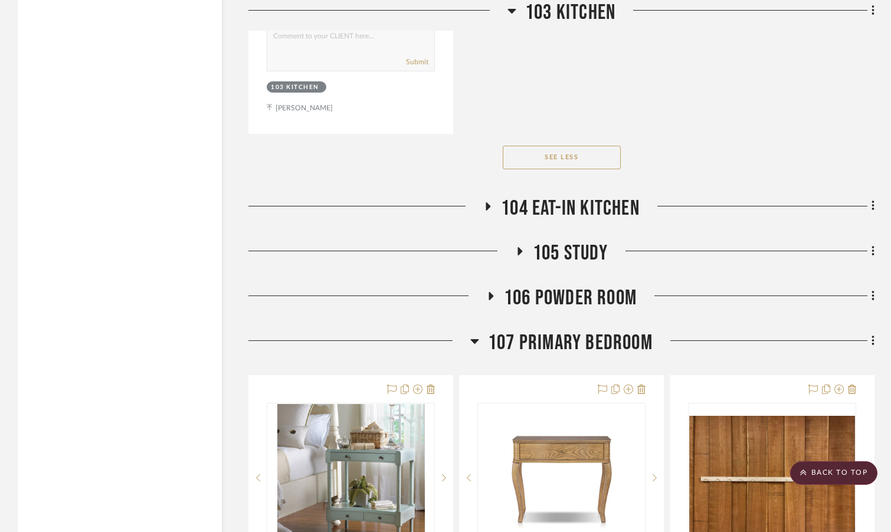
click at [530, 196] on span "104 Eat-In Kitchen" at bounding box center [570, 208] width 139 height 25
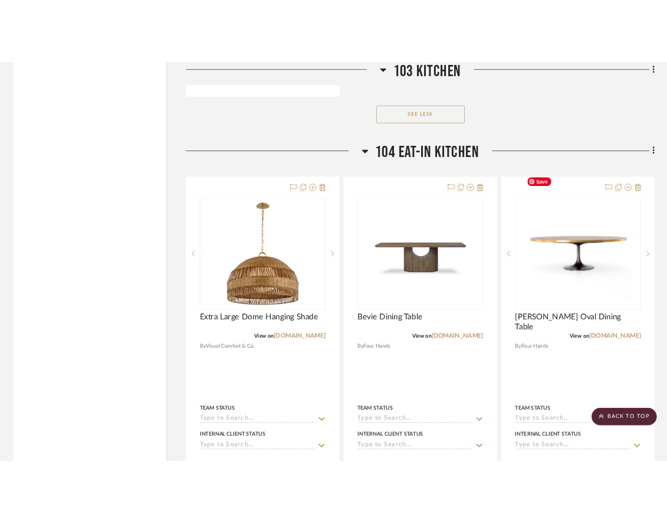
scroll to position [3762, 0]
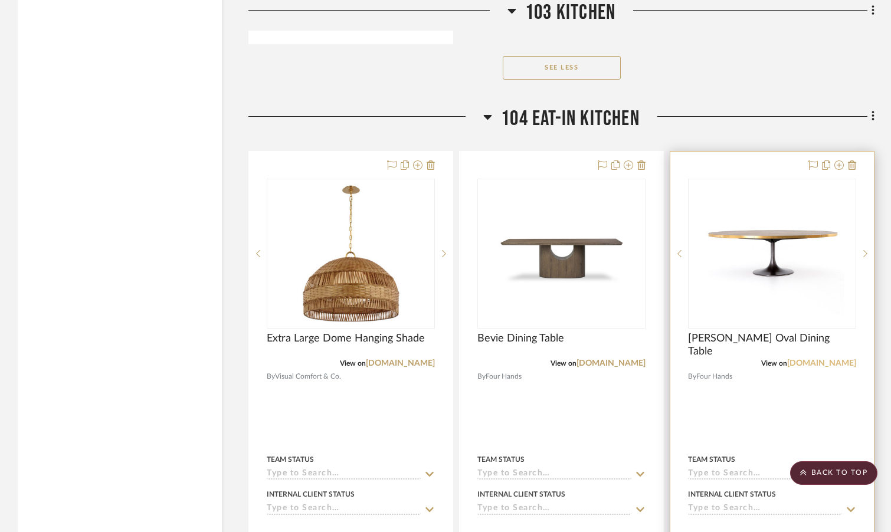
click at [822, 359] on link "[DOMAIN_NAME]" at bounding box center [821, 363] width 69 height 8
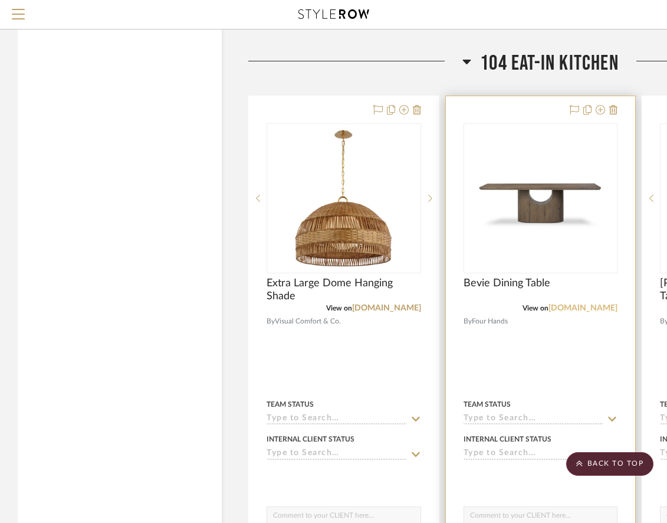
click at [582, 304] on link "[DOMAIN_NAME]" at bounding box center [583, 308] width 69 height 8
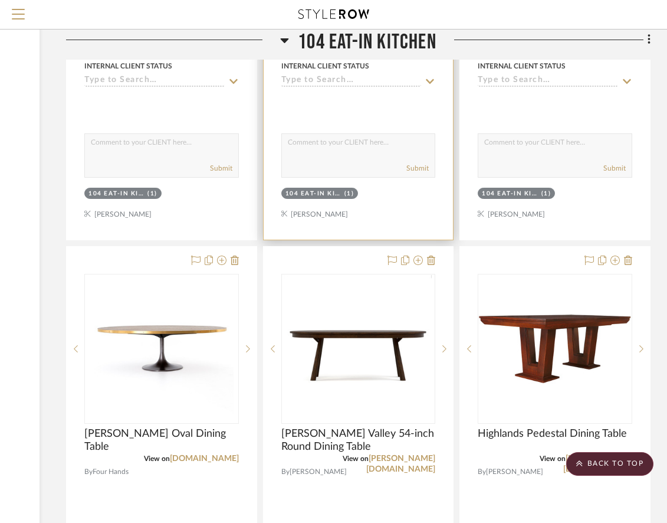
scroll to position [3087, 182]
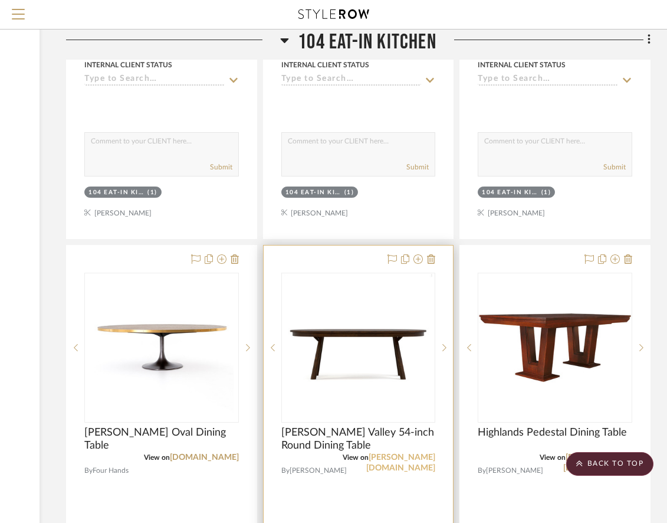
click at [410, 453] on link "[PERSON_NAME][DOMAIN_NAME]" at bounding box center [400, 462] width 69 height 19
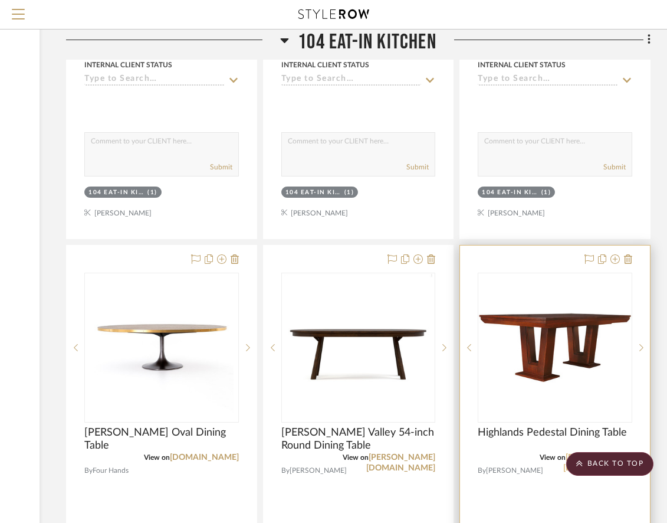
click at [612, 453] on link "[PERSON_NAME][DOMAIN_NAME]" at bounding box center [597, 462] width 69 height 19
click at [600, 453] on link "[PERSON_NAME][DOMAIN_NAME]" at bounding box center [597, 462] width 69 height 19
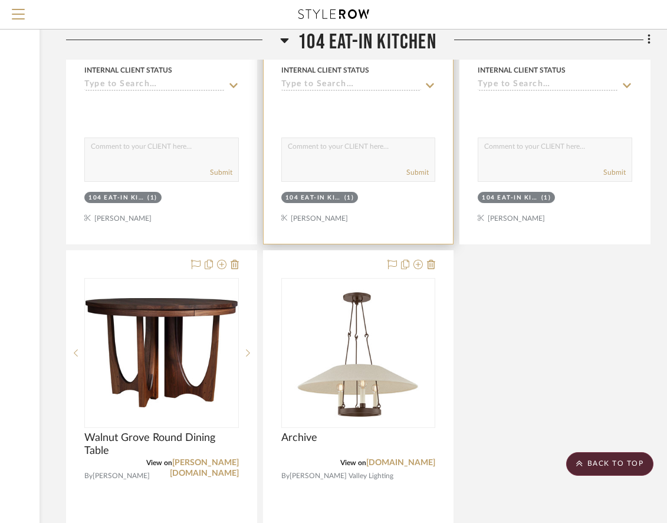
scroll to position [3608, 182]
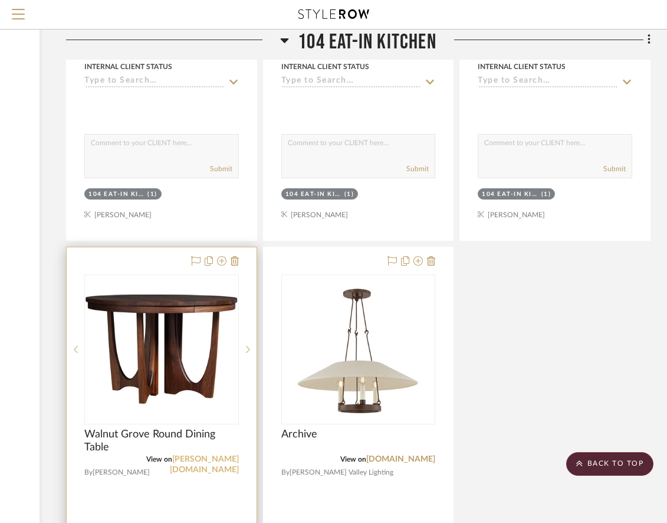
click at [208, 455] on link "[PERSON_NAME][DOMAIN_NAME]" at bounding box center [204, 464] width 69 height 19
click at [172, 308] on img "0" at bounding box center [162, 348] width 152 height 109
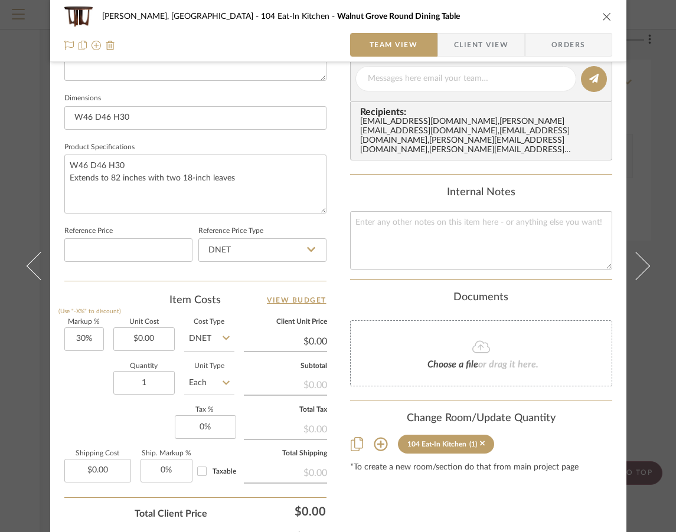
scroll to position [564, 0]
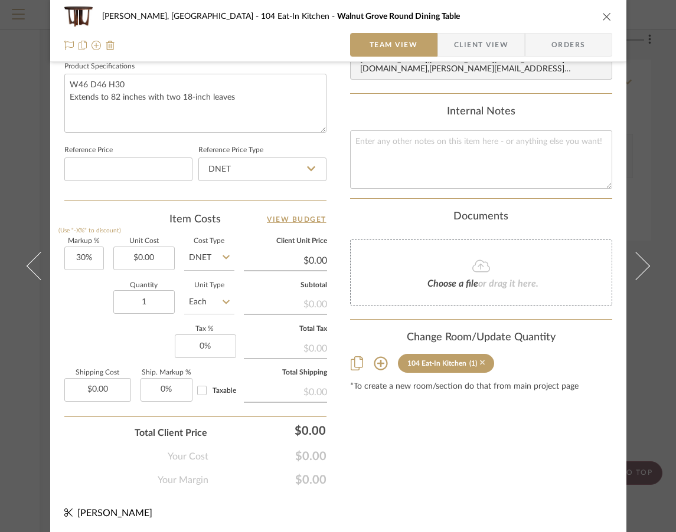
click at [480, 363] on icon at bounding box center [482, 363] width 5 height 8
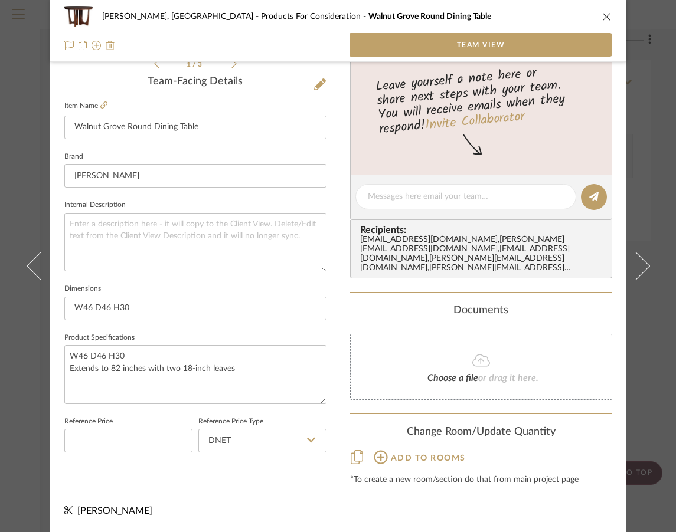
scroll to position [292, 0]
click at [602, 15] on icon "close" at bounding box center [606, 16] width 9 height 9
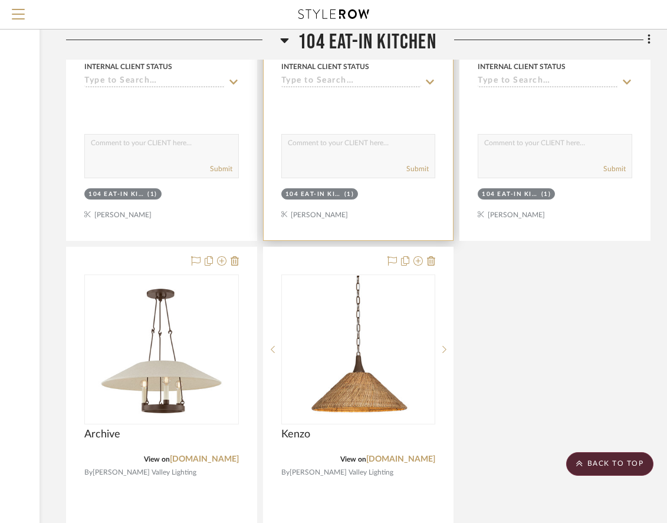
scroll to position [3259, 182]
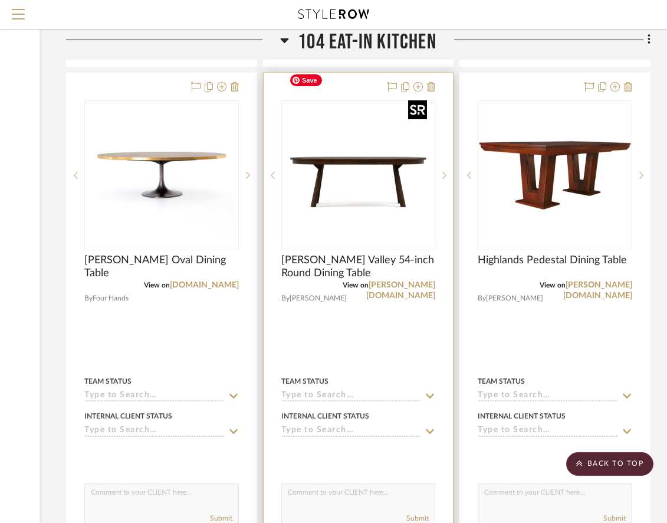
click at [397, 194] on img "0" at bounding box center [358, 175] width 148 height 148
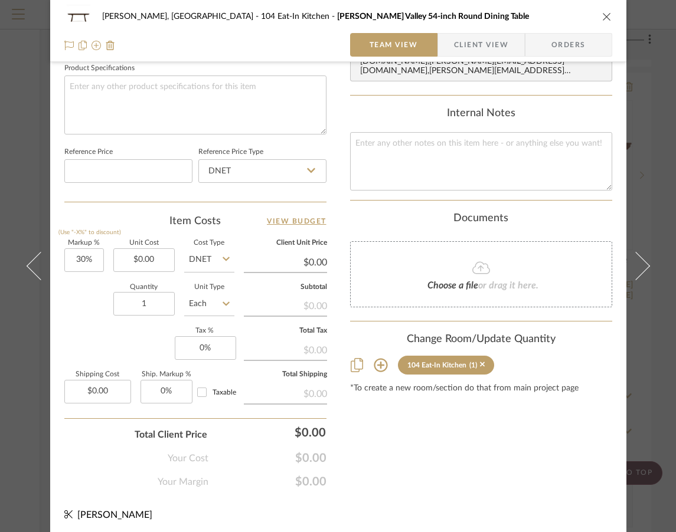
scroll to position [564, 0]
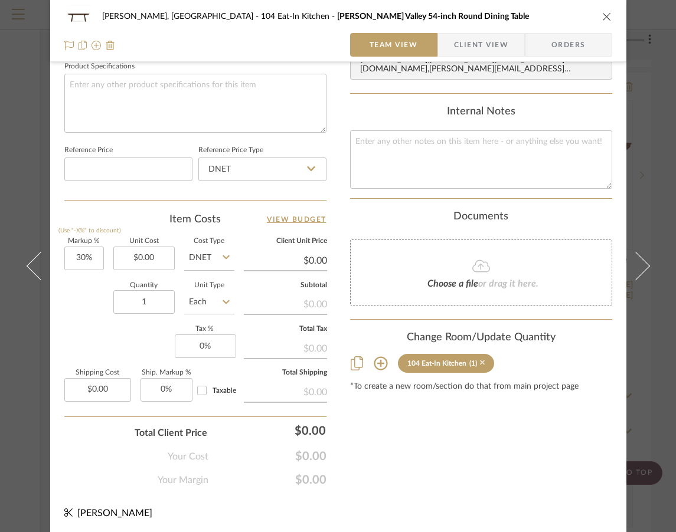
click at [480, 363] on icon at bounding box center [482, 363] width 5 height 8
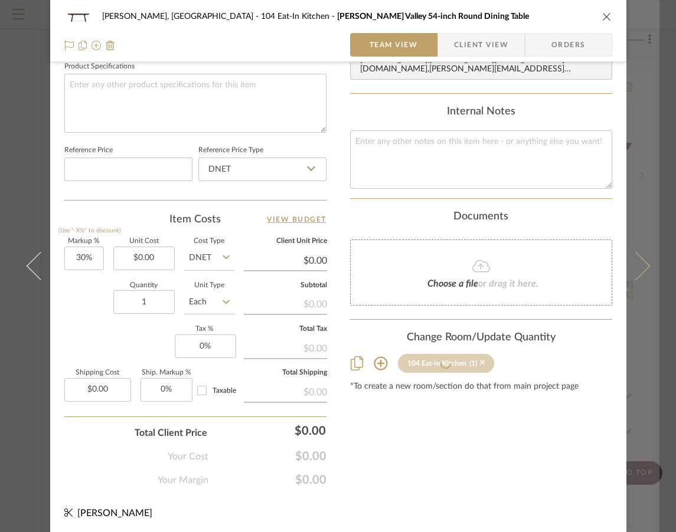
scroll to position [292, 0]
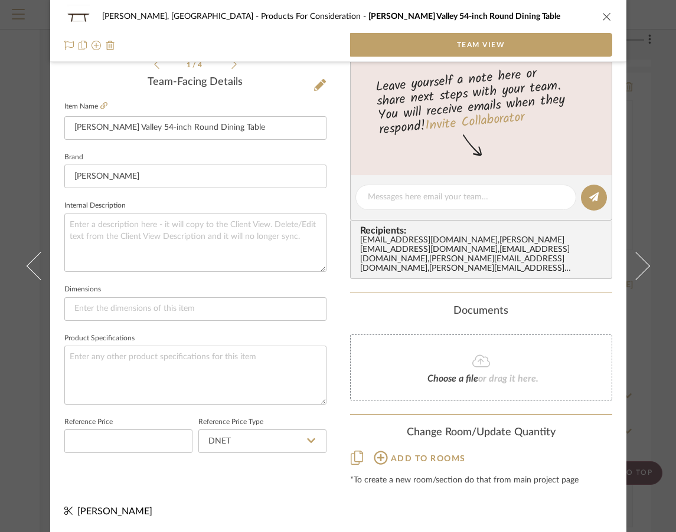
click at [595, 19] on div "Connolly, Clarkesville Products For Consideration Hudson Valley 54-inch Round D…" at bounding box center [338, 17] width 548 height 24
click at [605, 17] on icon "close" at bounding box center [606, 16] width 9 height 9
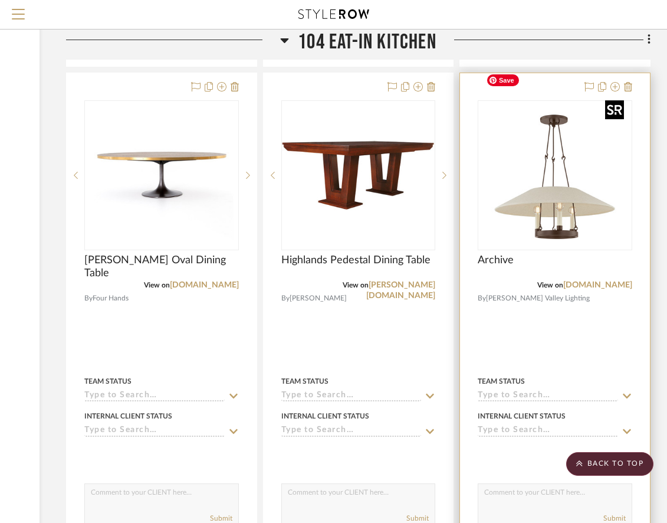
scroll to position [3222, 182]
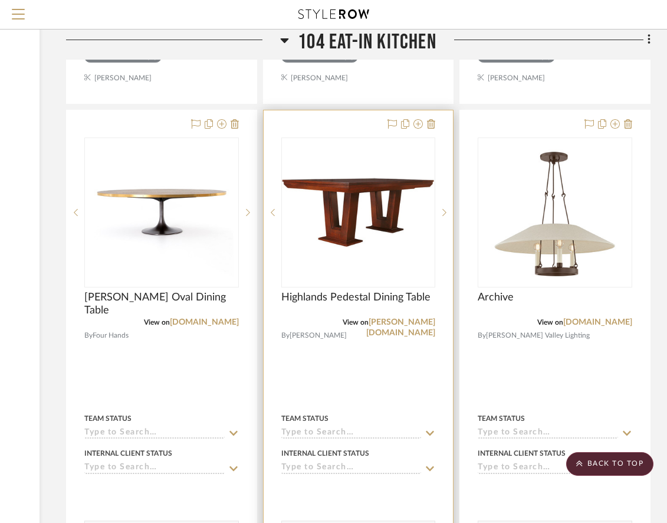
click at [385, 219] on div "0" at bounding box center [358, 212] width 153 height 149
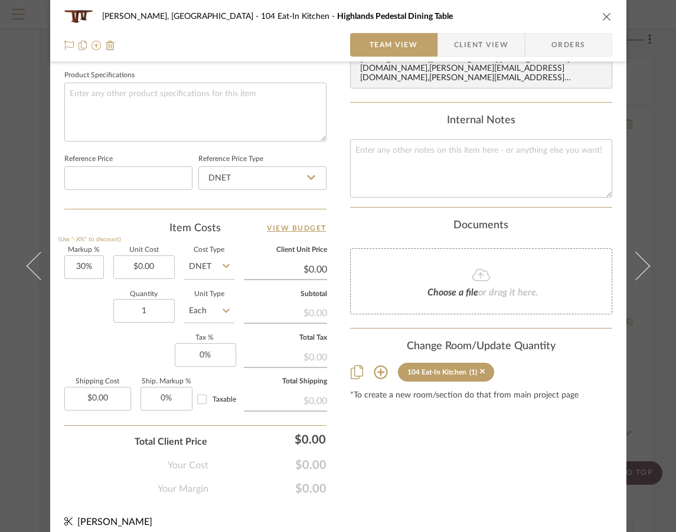
scroll to position [564, 0]
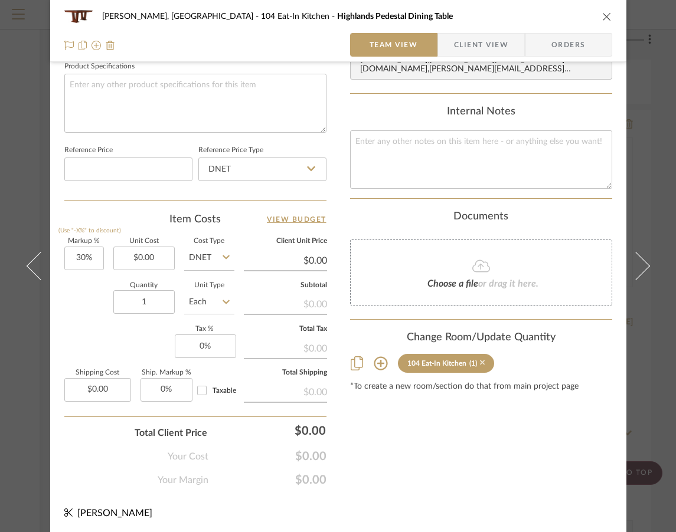
click at [480, 365] on icon at bounding box center [482, 363] width 5 height 8
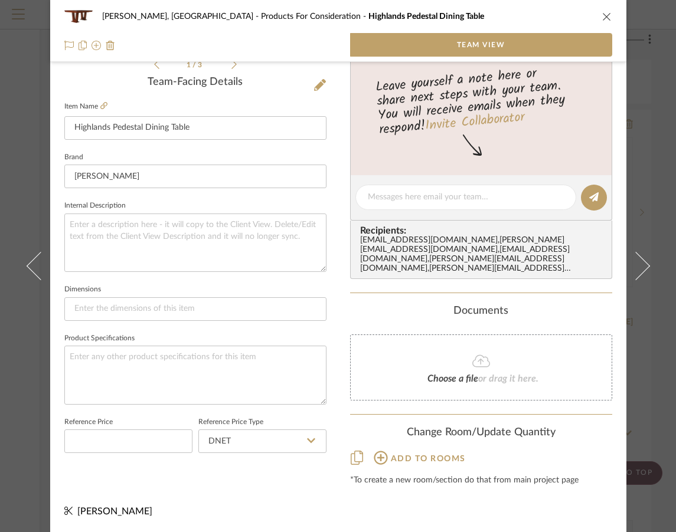
click at [602, 17] on icon "close" at bounding box center [606, 16] width 9 height 9
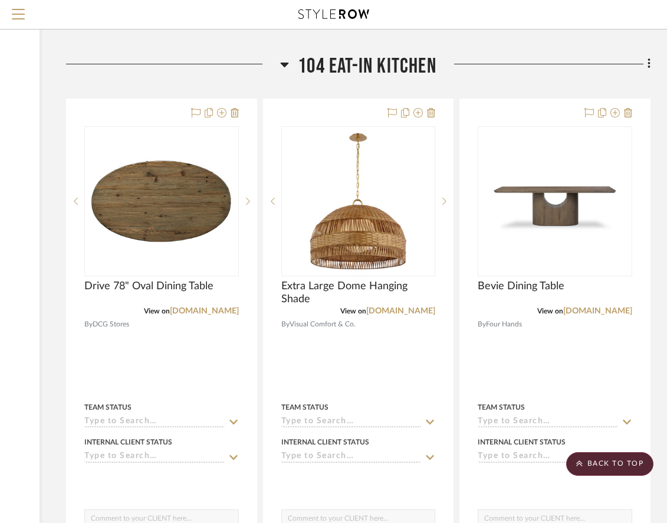
scroll to position [2705, 182]
